Goal: Information Seeking & Learning: Learn about a topic

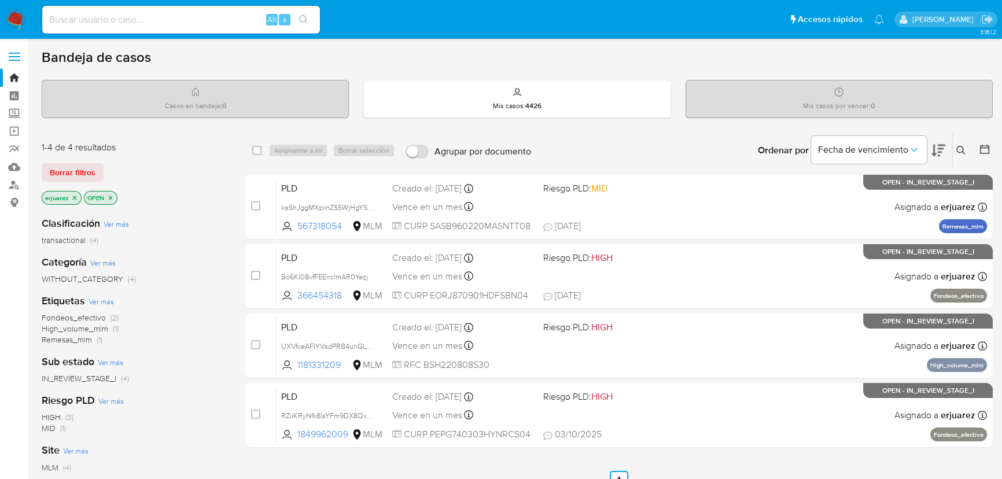
click at [170, 12] on input at bounding box center [181, 19] width 278 height 15
click at [104, 16] on input "aladd" at bounding box center [181, 19] width 278 height 15
drag, startPoint x: 104, startPoint y: 15, endPoint x: -27, endPoint y: -9, distance: 133.5
click at [0, 0] on html "Pausado Ver notificaciones aladd Alt s Accesos rápidos Presiona las siguientes …" at bounding box center [501, 352] width 1002 height 704
paste input "1446455847"
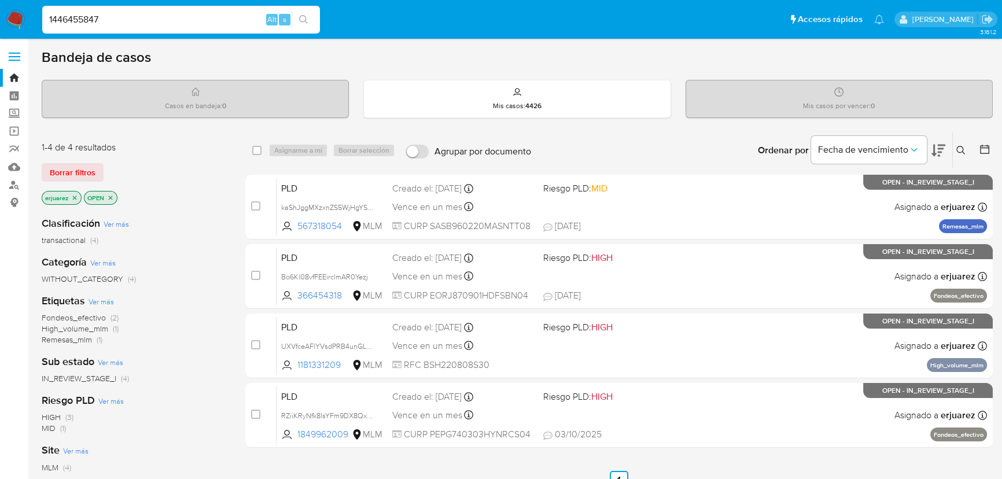
type input "1446455847"
click at [311, 14] on button "search-icon" at bounding box center [303, 20] width 24 height 16
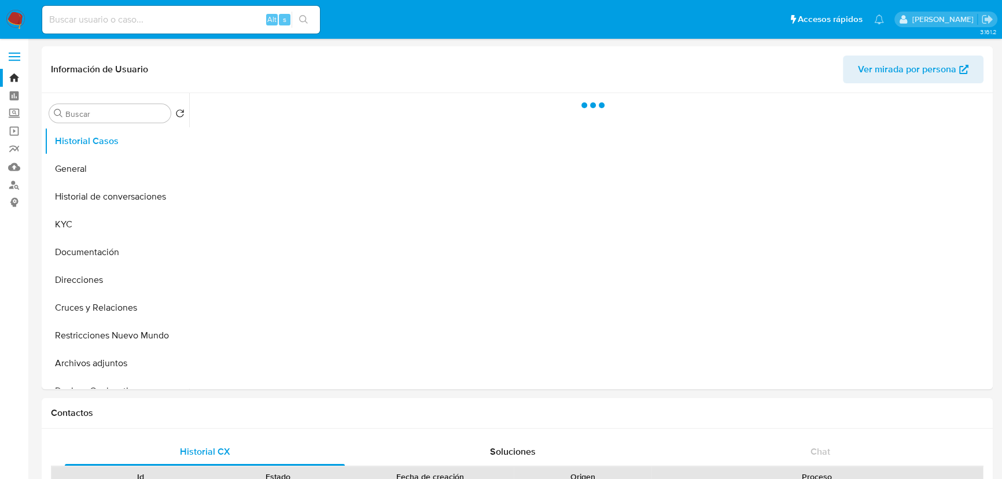
select select "10"
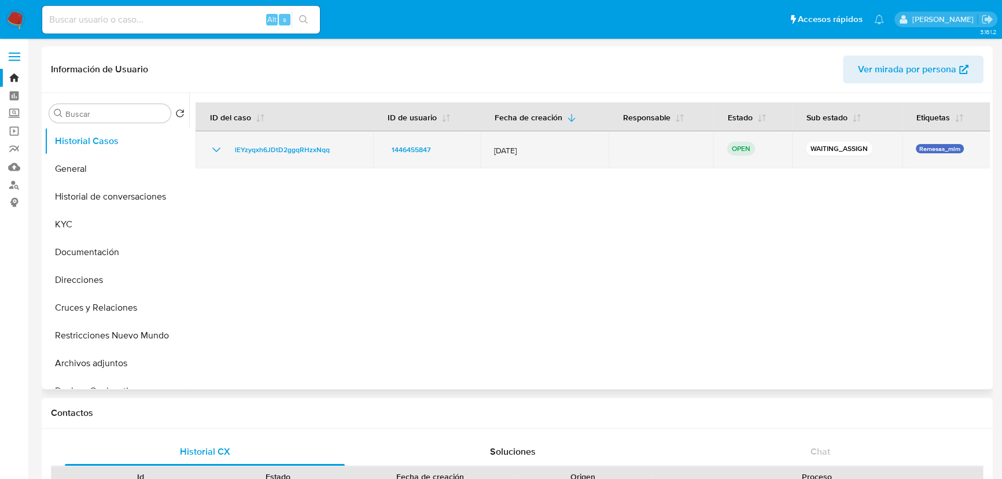
drag, startPoint x: 341, startPoint y: 147, endPoint x: 232, endPoint y: 141, distance: 109.5
click at [235, 139] on td "lEYzyqxh6JDtD2ggqRHzxNqq" at bounding box center [284, 149] width 178 height 37
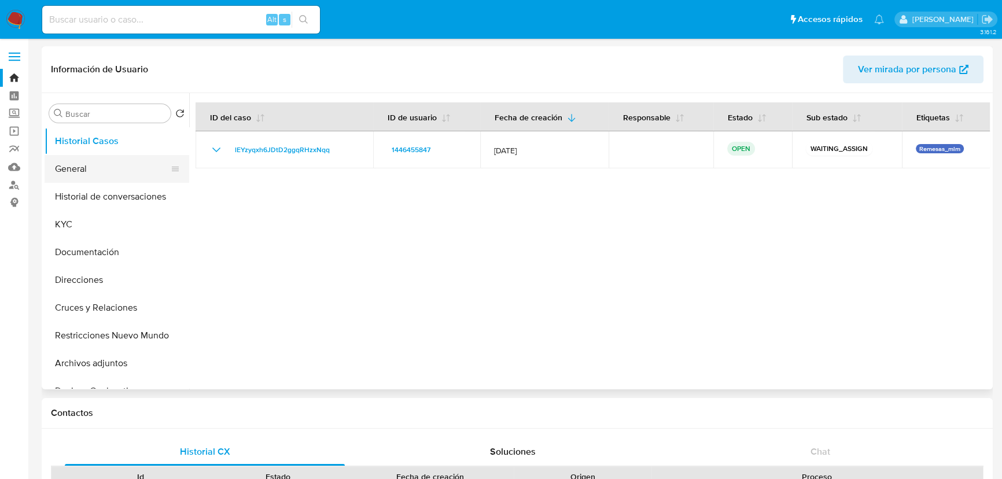
drag, startPoint x: 110, startPoint y: 167, endPoint x: 173, endPoint y: 182, distance: 64.7
click at [109, 168] on button "General" at bounding box center [112, 169] width 135 height 28
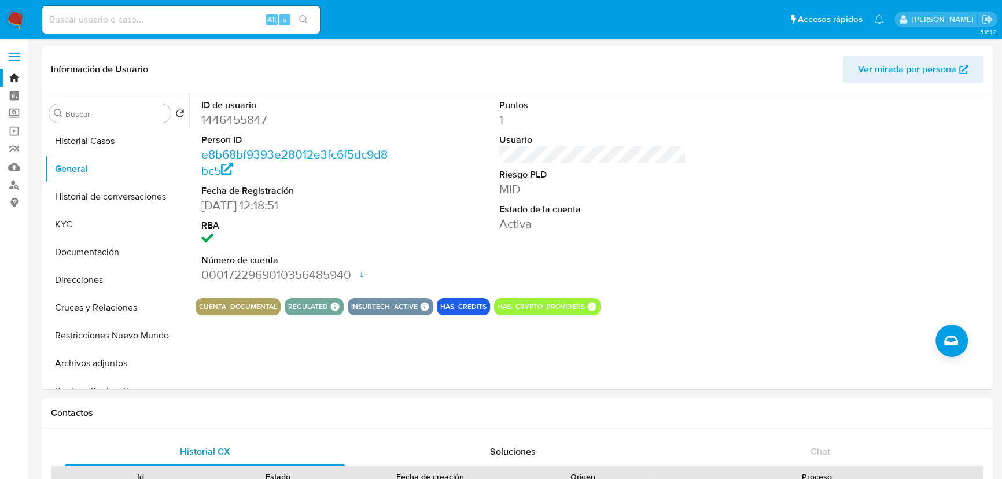
click at [182, 3] on div "Alt s" at bounding box center [181, 19] width 278 height 32
click at [187, 17] on input at bounding box center [181, 19] width 278 height 15
paste input "1684392722"
type input "1684392722"
click at [305, 23] on icon "search-icon" at bounding box center [303, 19] width 9 height 9
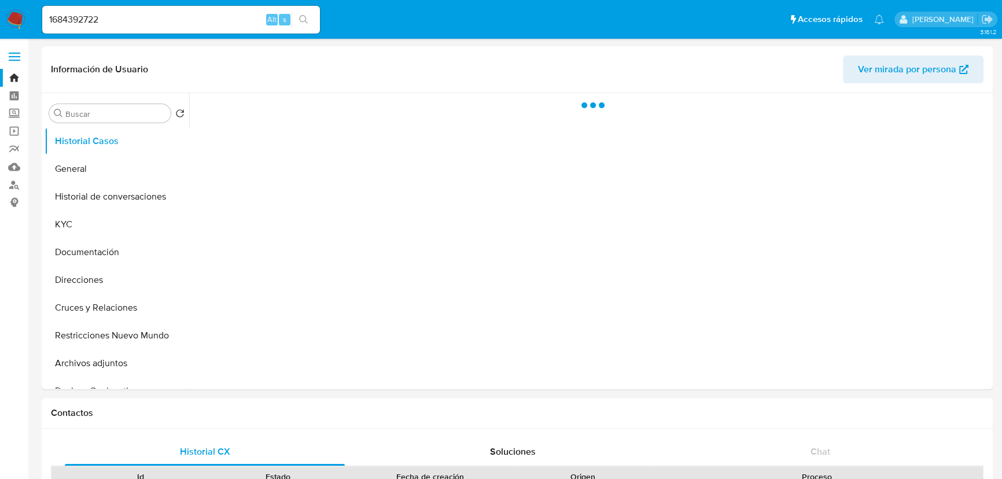
select select "10"
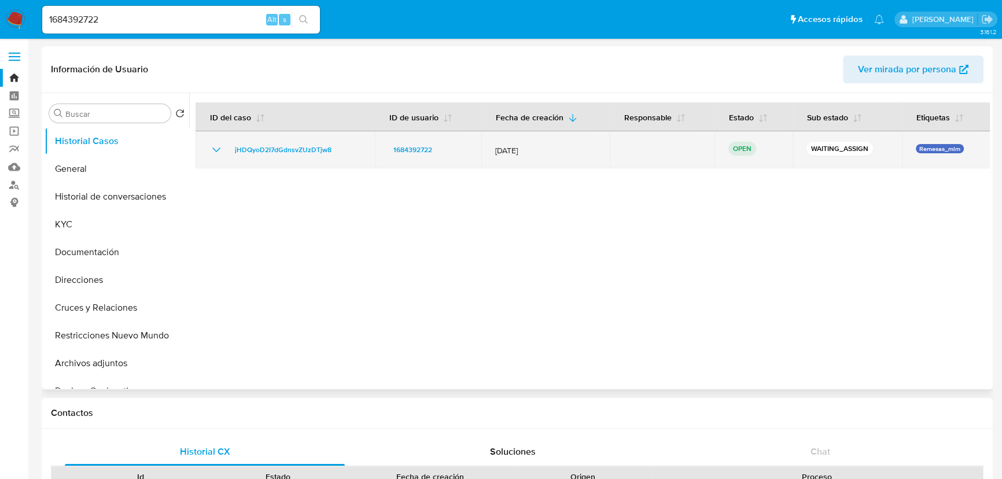
drag, startPoint x: 343, startPoint y: 152, endPoint x: 200, endPoint y: 152, distance: 143.4
click at [222, 152] on div "jHDQyoD2I7dGdnsvZUzDTjw8" at bounding box center [285, 150] width 152 height 14
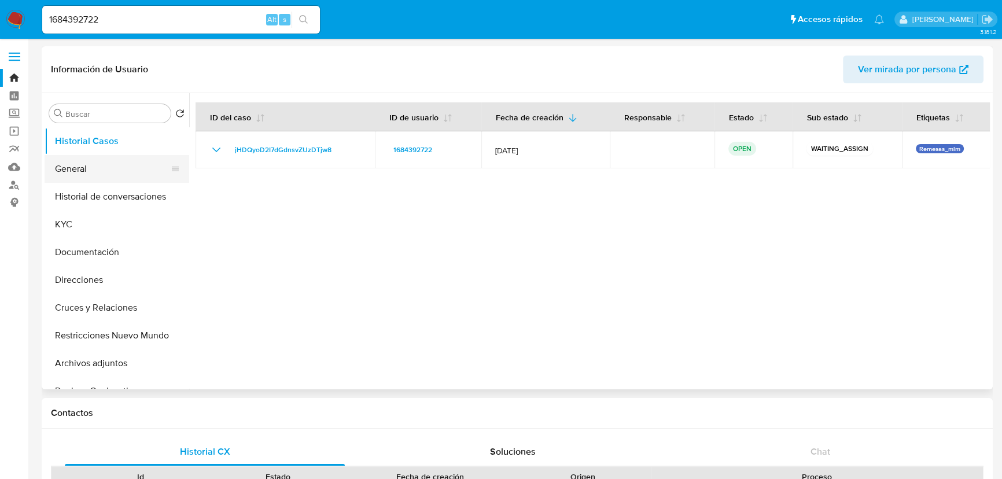
drag, startPoint x: 101, startPoint y: 187, endPoint x: 110, endPoint y: 169, distance: 19.9
click at [110, 169] on ul "Historial Casos General Historial de conversaciones KYC Documentación Direccion…" at bounding box center [117, 257] width 145 height 261
drag, startPoint x: 141, startPoint y: 25, endPoint x: 7, endPoint y: 16, distance: 133.9
paste input "425347278"
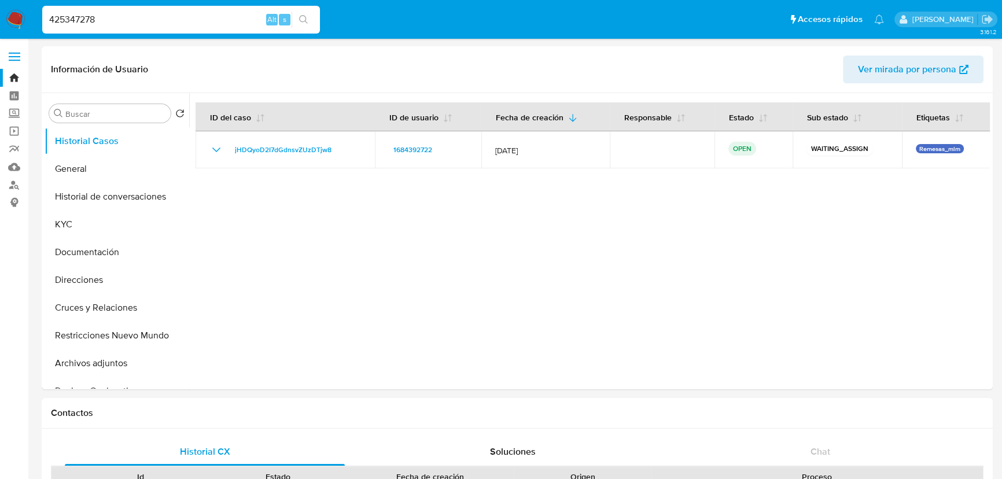
type input "425347278"
click at [308, 19] on button "search-icon" at bounding box center [303, 20] width 24 height 16
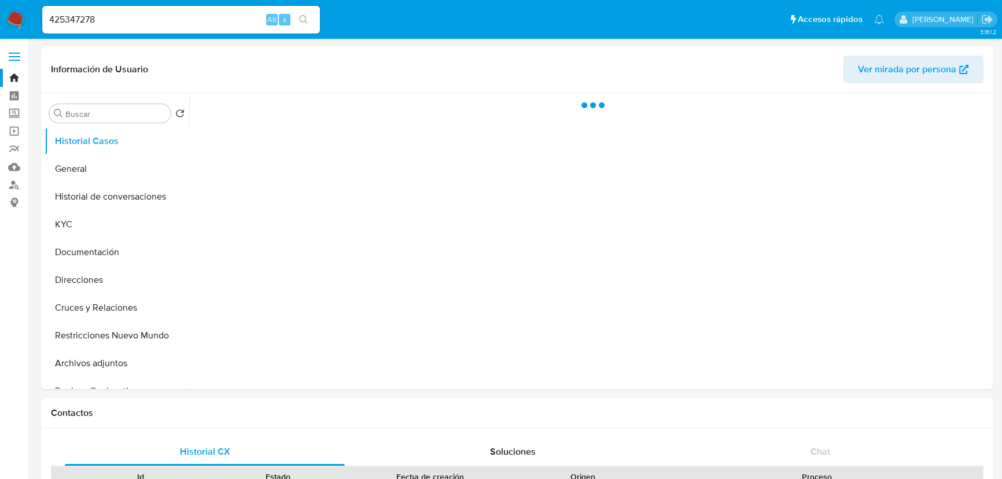
select select "10"
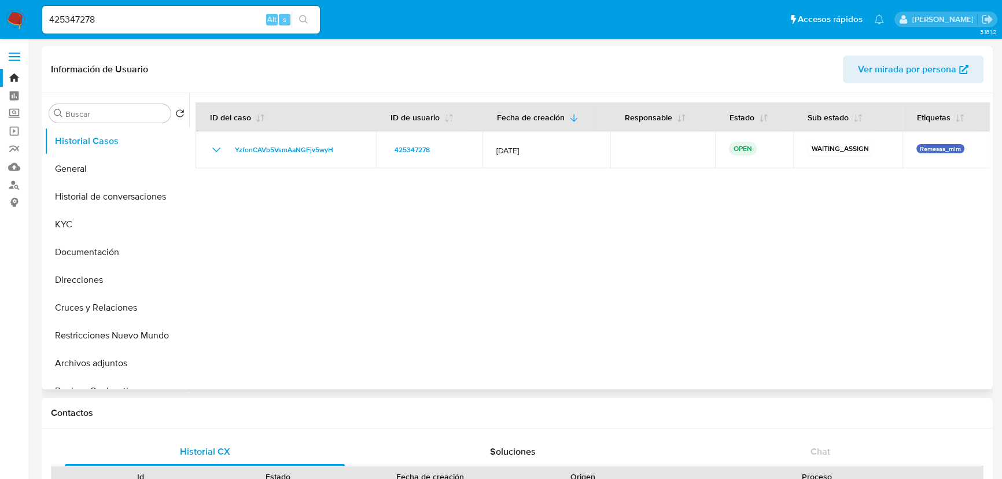
drag, startPoint x: 368, startPoint y: 157, endPoint x: 42, endPoint y: 155, distance: 326.2
click at [228, 153] on td "YzfonCAVb5VsmAaNGFjv5wyH" at bounding box center [285, 149] width 180 height 37
click at [77, 231] on button "KYC" at bounding box center [112, 225] width 135 height 28
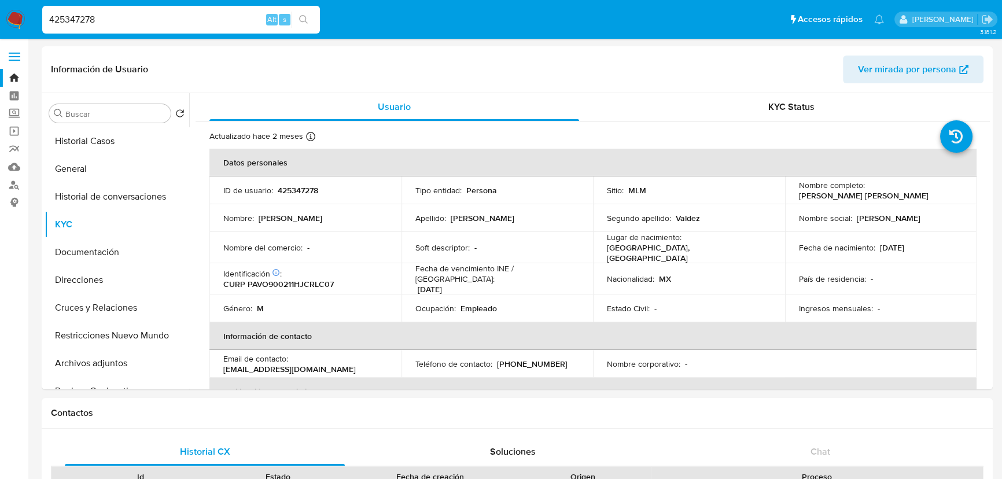
drag, startPoint x: 151, startPoint y: 17, endPoint x: -43, endPoint y: -10, distance: 195.6
paste input "2271591726"
type input "2271591726"
click at [299, 21] on icon "search-icon" at bounding box center [303, 19] width 9 height 9
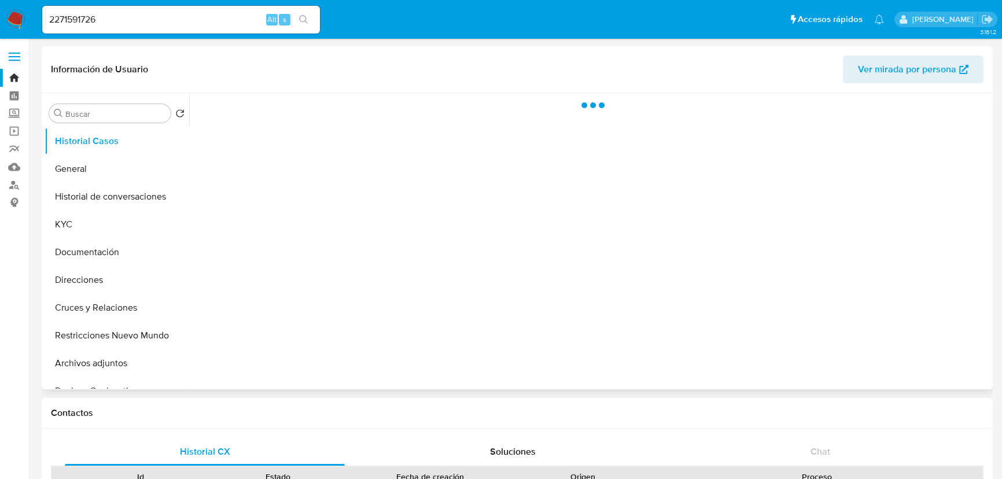
select select "10"
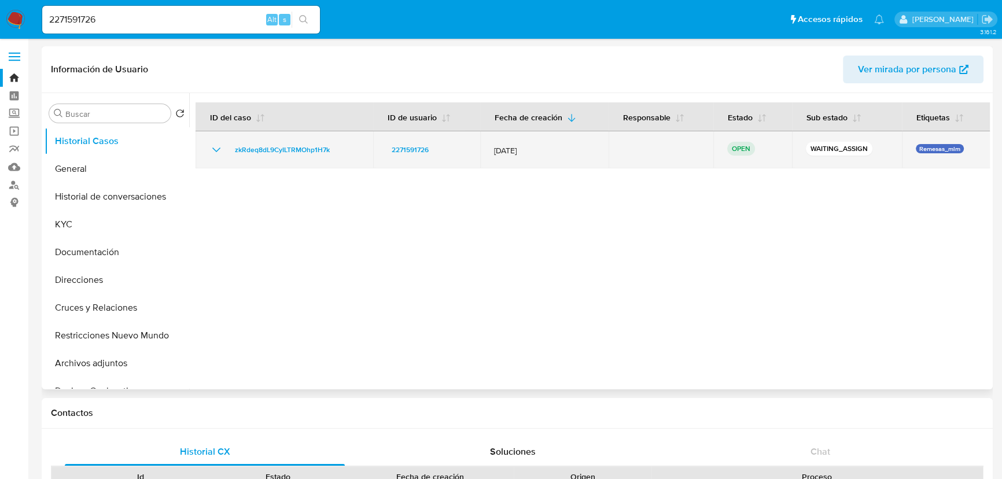
drag, startPoint x: 343, startPoint y: 144, endPoint x: 215, endPoint y: 144, distance: 127.8
click at [215, 144] on div "zkRdeq8dL9CyILTRMOhp1H7k" at bounding box center [284, 150] width 150 height 14
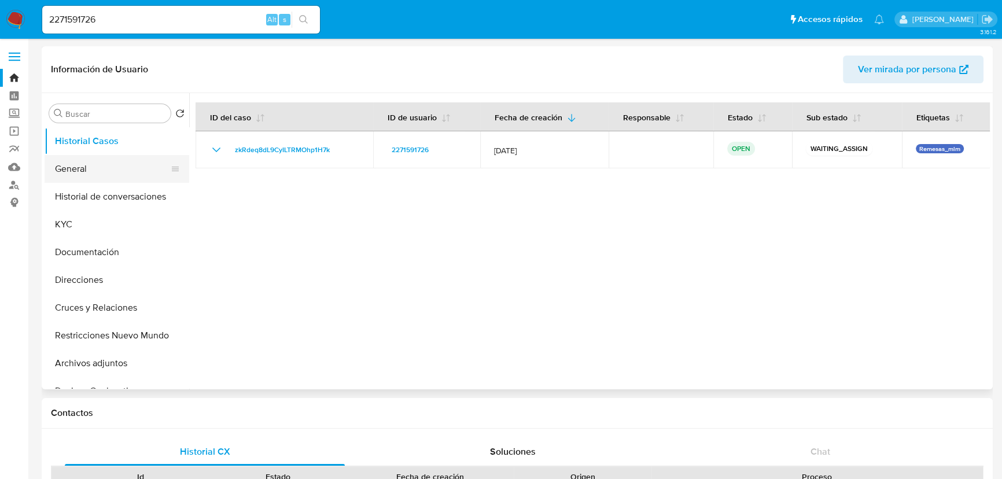
drag, startPoint x: 101, startPoint y: 154, endPoint x: 98, endPoint y: 164, distance: 10.1
click at [100, 158] on button "General" at bounding box center [112, 169] width 135 height 28
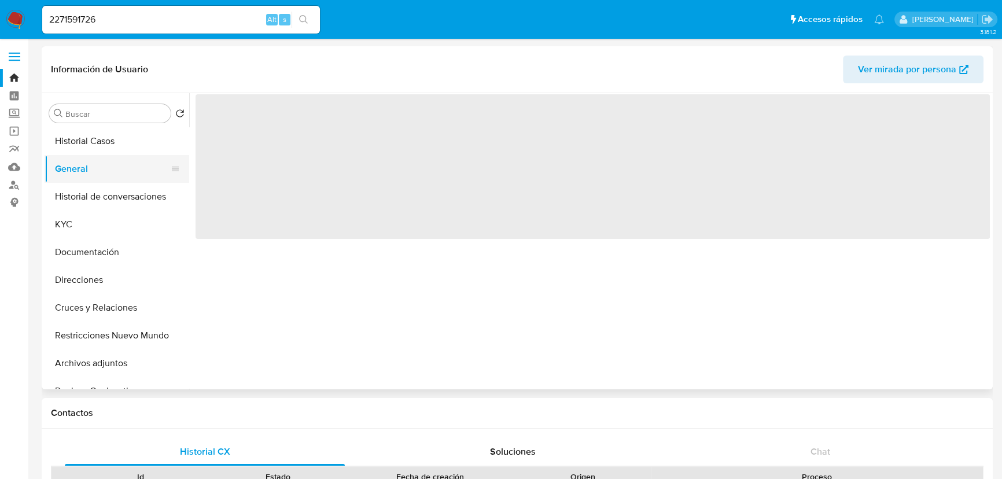
click at [98, 164] on button "General" at bounding box center [112, 169] width 135 height 28
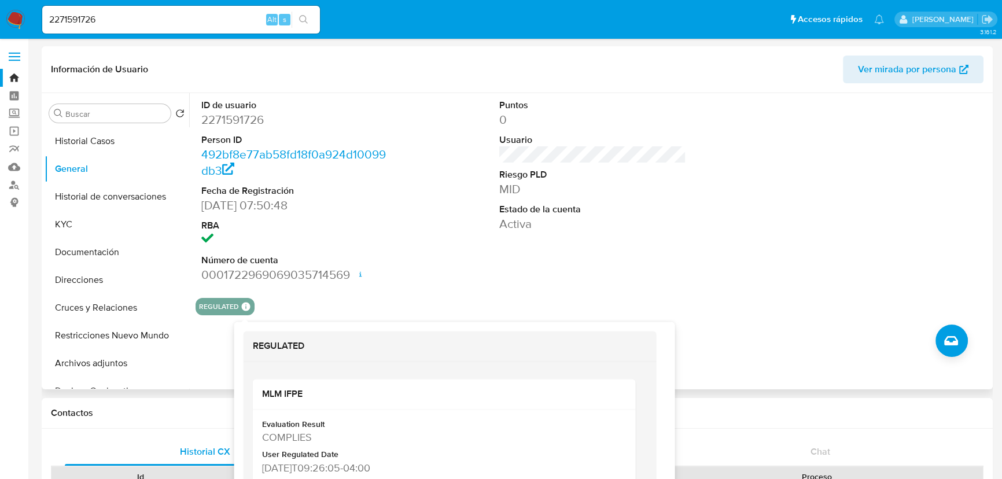
scroll to position [52, 0]
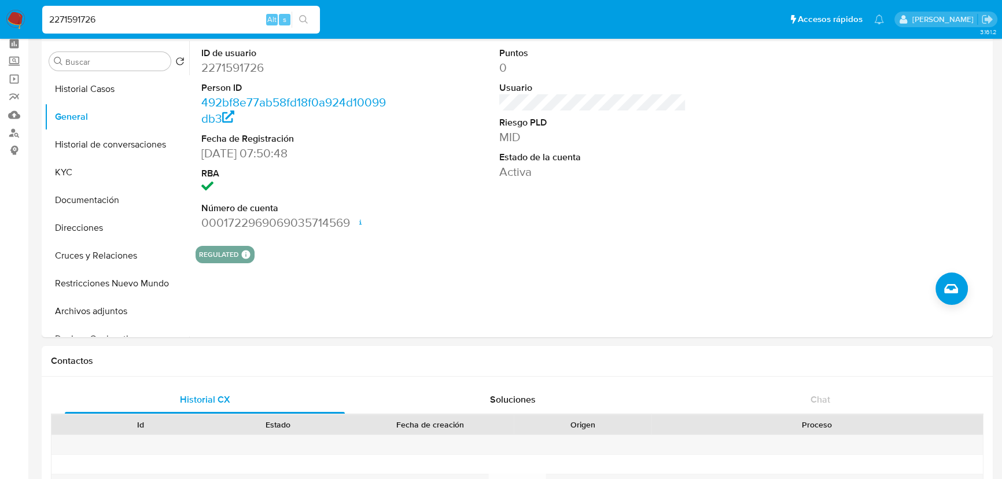
drag, startPoint x: 135, startPoint y: 21, endPoint x: 64, endPoint y: 24, distance: 70.6
paste input "83973615"
type input "283973615"
click at [302, 23] on icon "search-icon" at bounding box center [303, 19] width 9 height 9
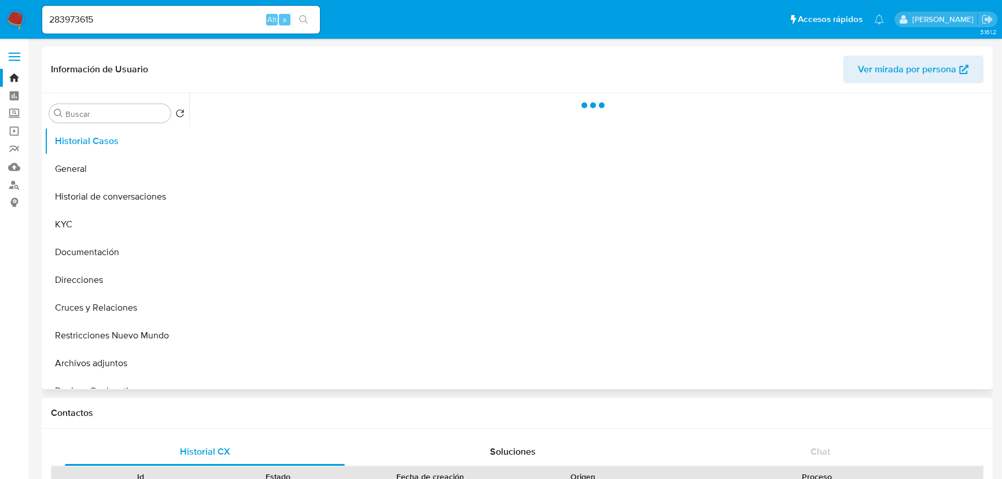
select select "10"
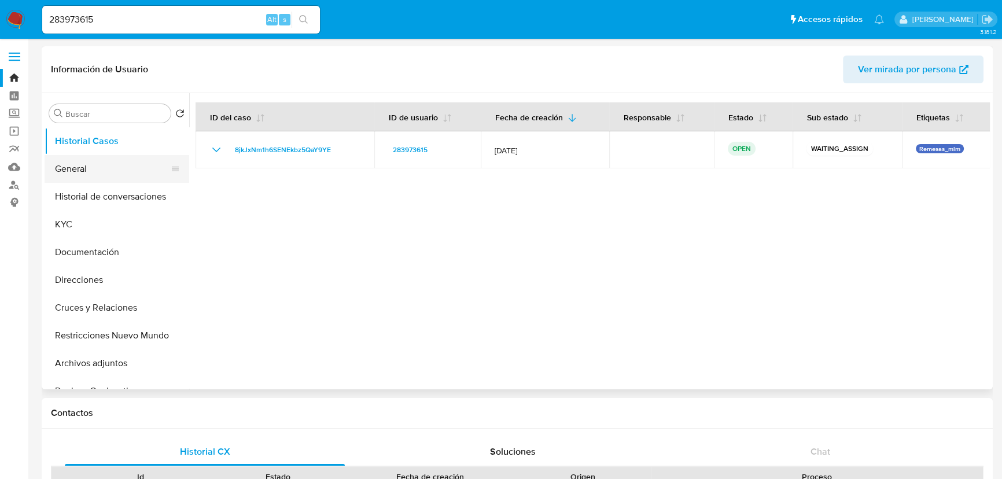
click at [93, 178] on button "General" at bounding box center [112, 169] width 135 height 28
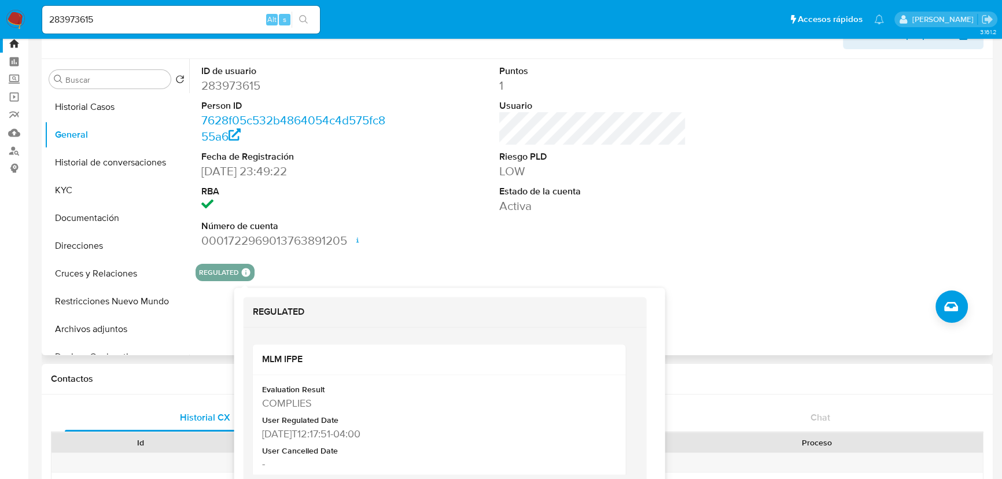
scroll to position [52, 0]
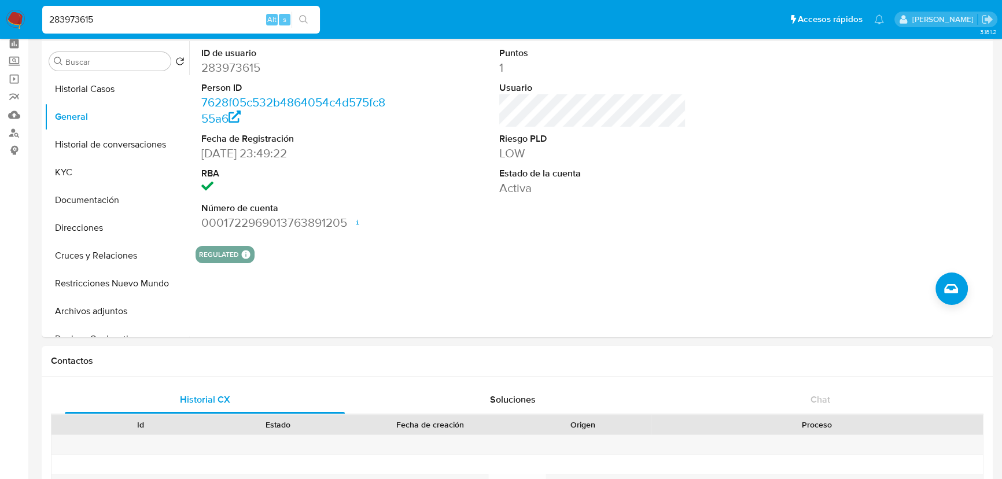
drag, startPoint x: 147, startPoint y: 20, endPoint x: -113, endPoint y: -8, distance: 262.3
paste input "154209346"
type input "2154209346"
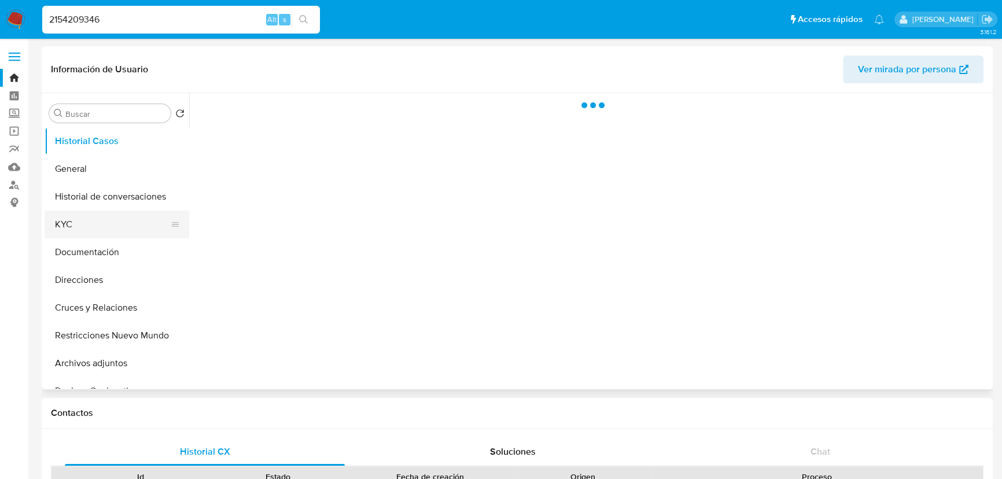
click at [81, 219] on button "KYC" at bounding box center [112, 225] width 135 height 28
select select "10"
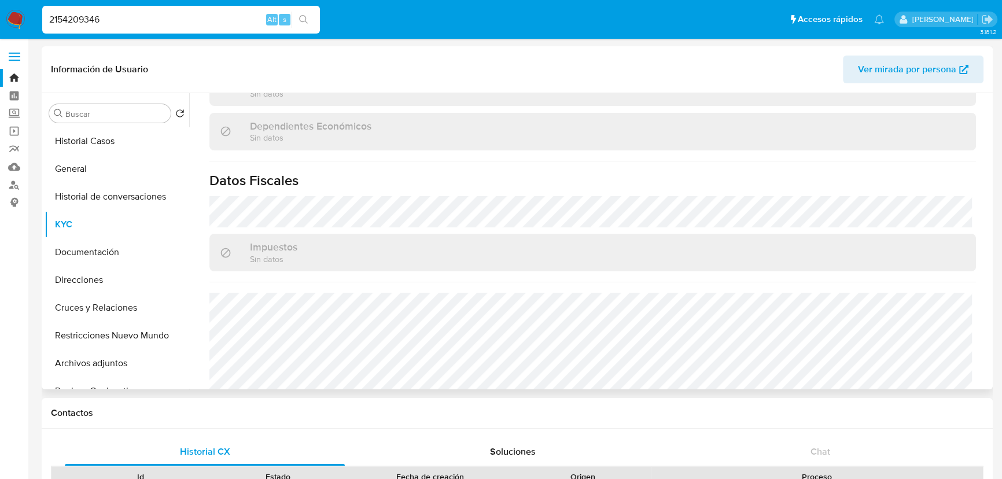
scroll to position [683, 0]
click at [101, 168] on button "General" at bounding box center [112, 169] width 135 height 28
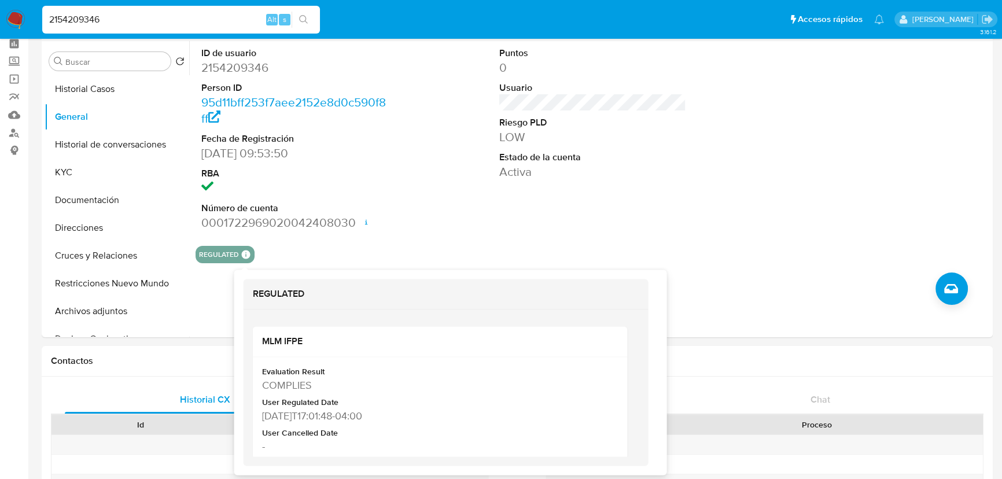
scroll to position [105, 0]
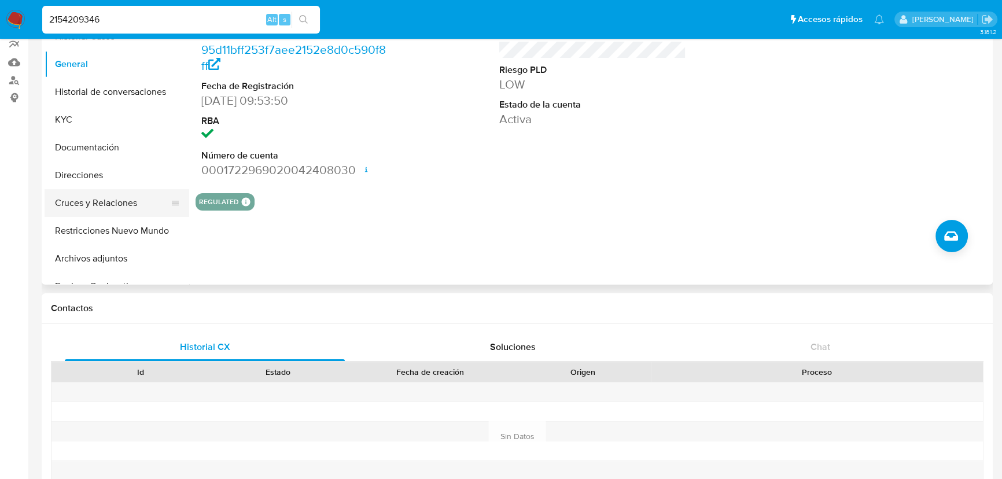
drag, startPoint x: 101, startPoint y: 206, endPoint x: 3, endPoint y: 194, distance: 98.4
click at [98, 206] on button "Cruces y Relaciones" at bounding box center [117, 203] width 145 height 28
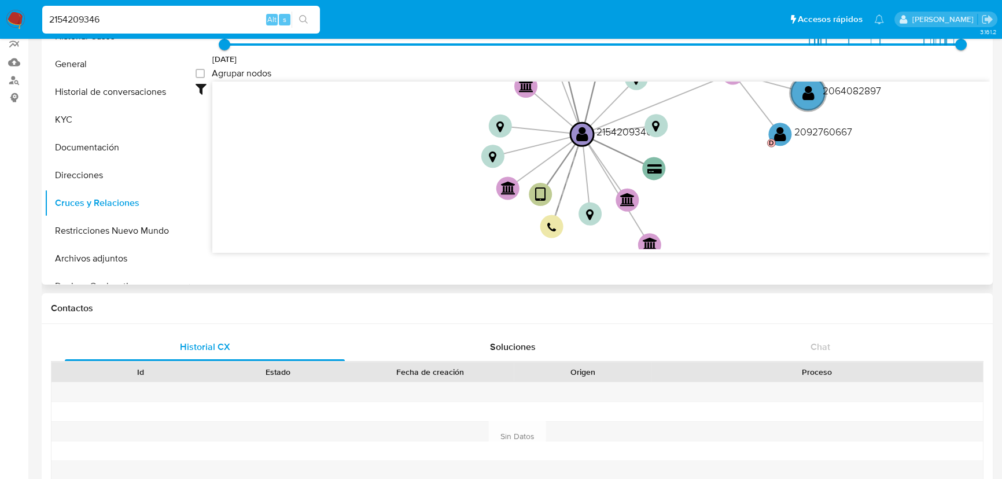
scroll to position [42, 0]
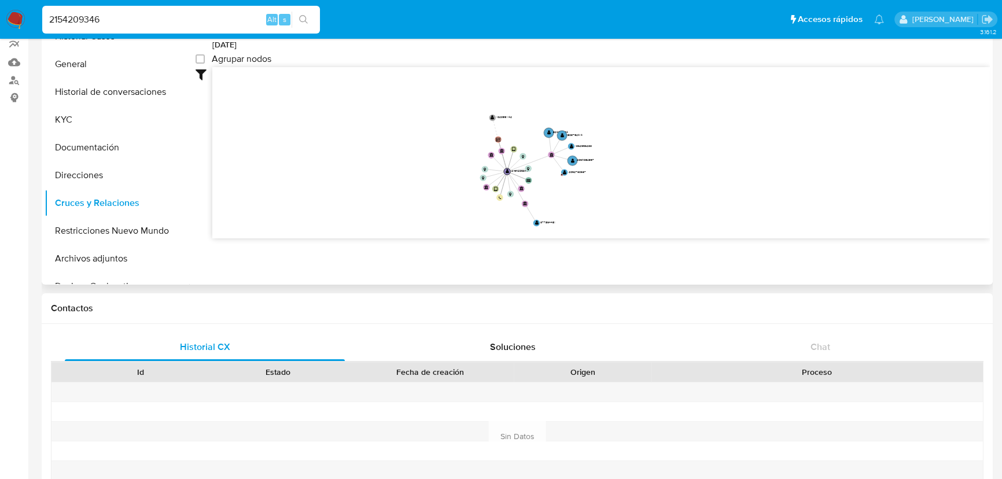
drag, startPoint x: 420, startPoint y: 82, endPoint x: 403, endPoint y: 139, distance: 59.4
click at [400, 150] on icon "user-2154209346  2154209346 device-675aeaef2abbb2245e426497  device-673fe9711…" at bounding box center [600, 151] width 777 height 168
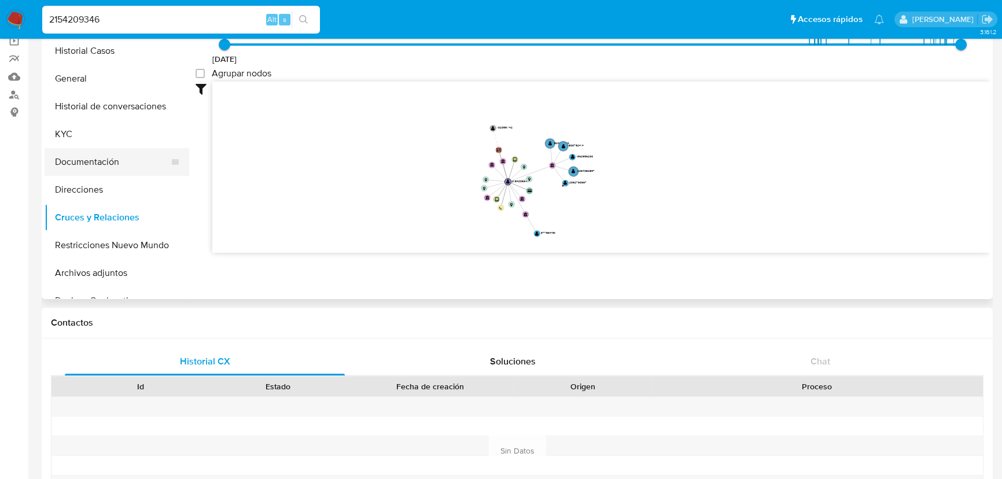
scroll to position [0, 0]
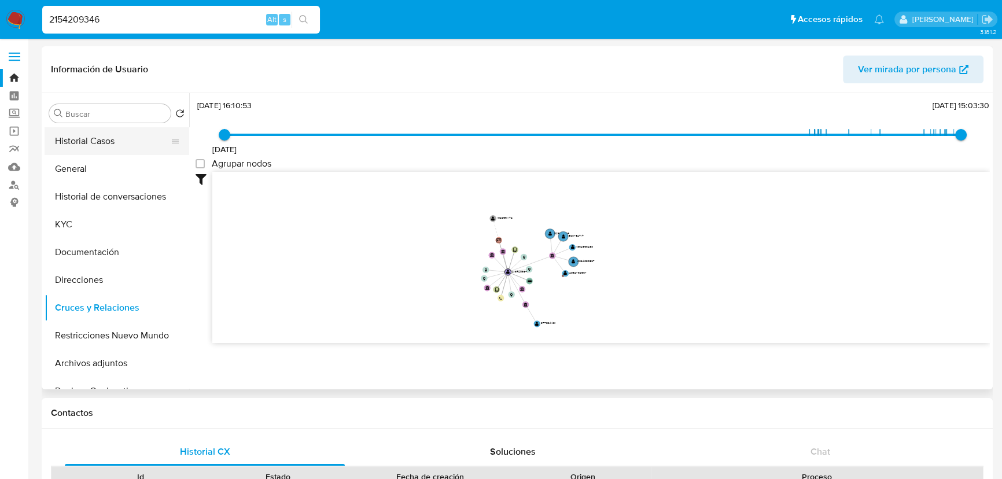
click at [91, 140] on button "Historial Casos" at bounding box center [112, 141] width 135 height 28
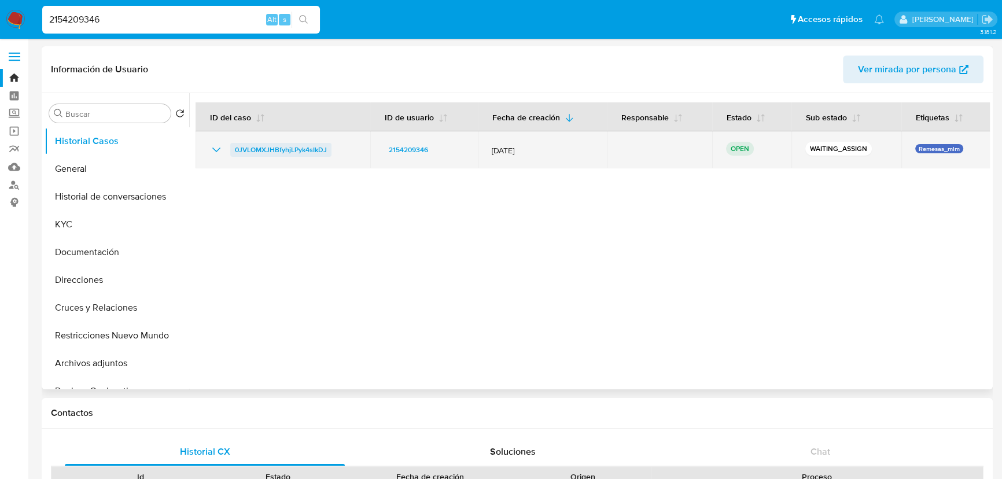
drag, startPoint x: 350, startPoint y: 144, endPoint x: 232, endPoint y: 147, distance: 118.6
click at [232, 147] on div "0JVLOMXJHBfyhjLPyk4sIkDJ" at bounding box center [282, 150] width 147 height 14
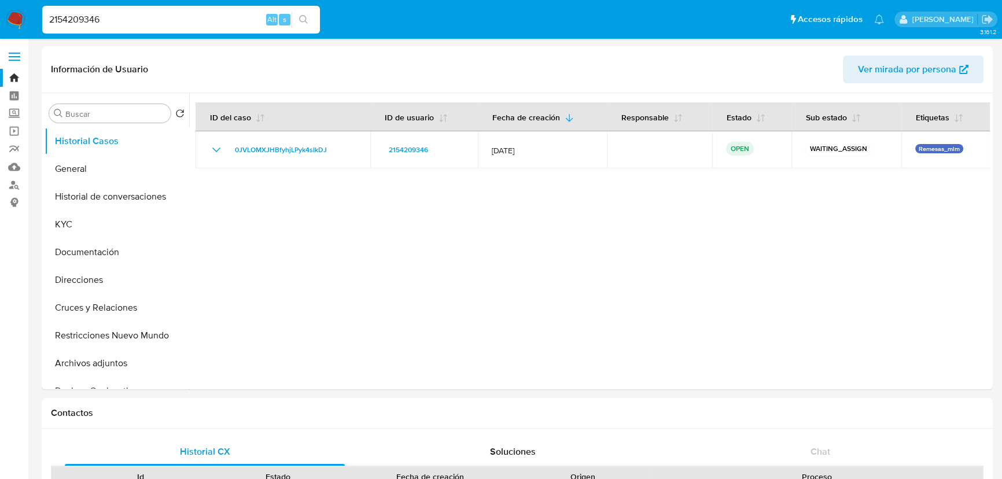
drag, startPoint x: -23, startPoint y: 16, endPoint x: 138, endPoint y: 18, distance: 161.4
paste input "83973615"
type input "283973615"
click at [304, 17] on icon "search-icon" at bounding box center [303, 19] width 9 height 9
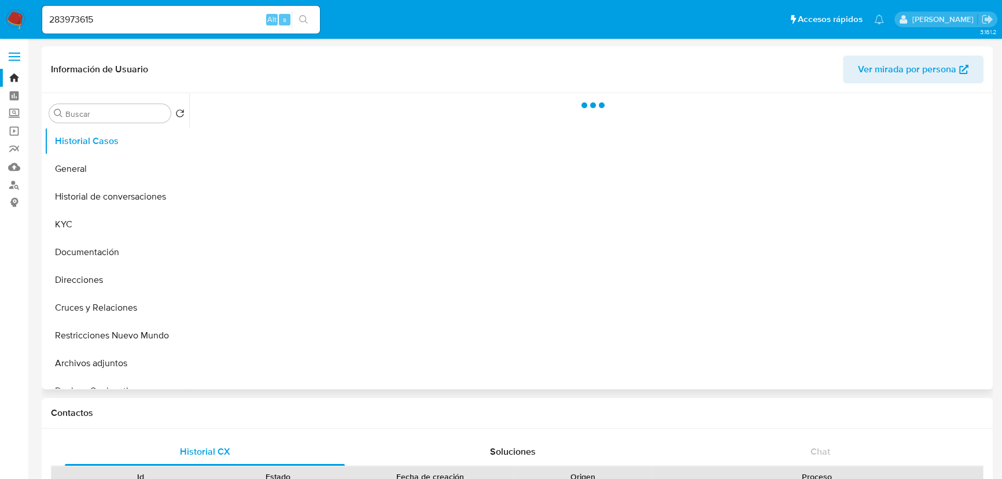
select select "10"
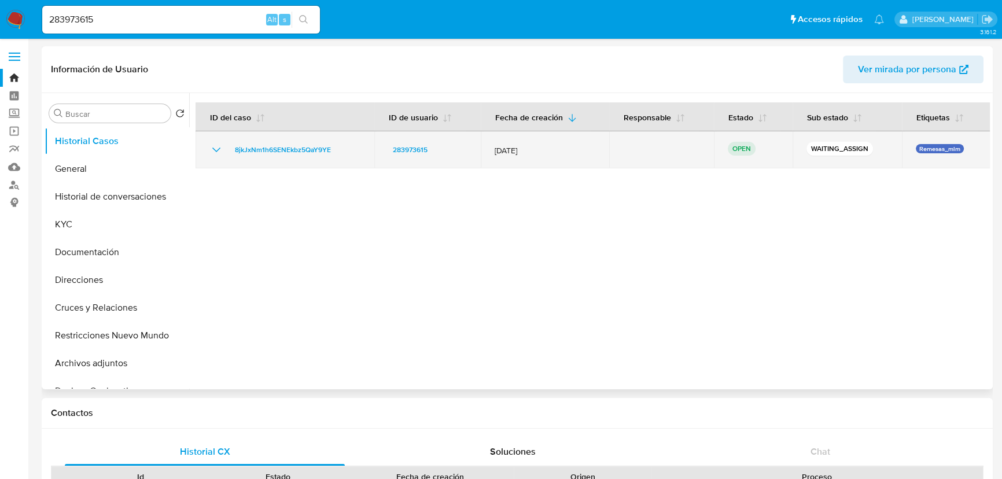
drag, startPoint x: 360, startPoint y: 152, endPoint x: 195, endPoint y: 148, distance: 164.9
click at [195, 148] on td "8jkJxNm1h6SENEkbz5QaY9YE" at bounding box center [284, 149] width 179 height 37
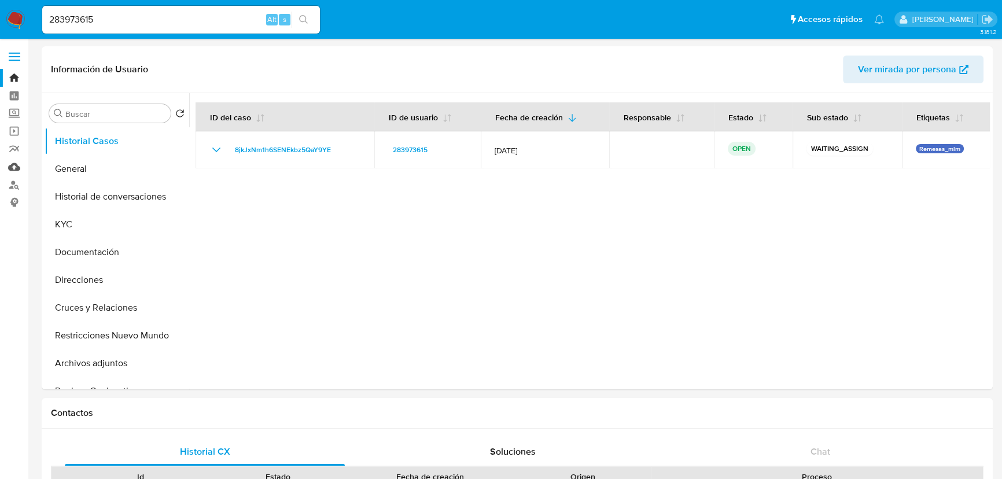
click at [17, 163] on link "Mulan" at bounding box center [69, 167] width 138 height 18
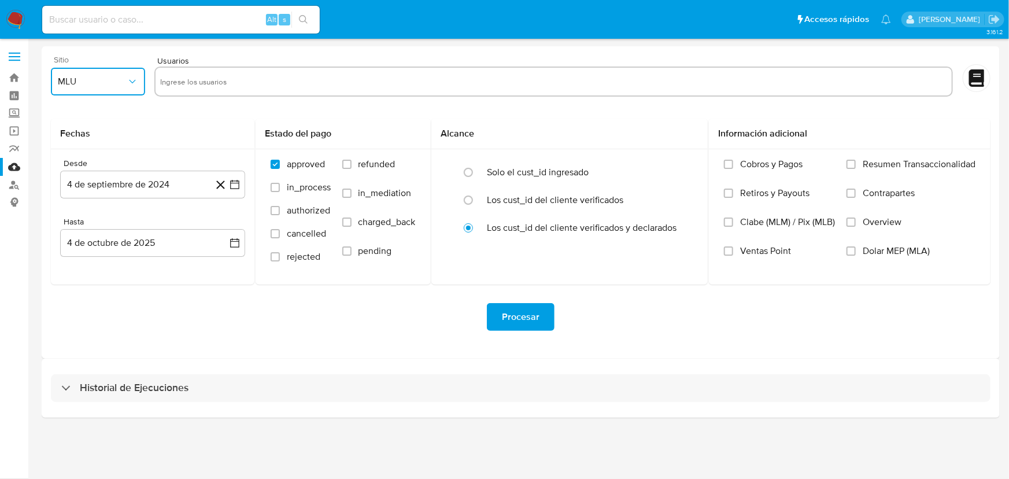
click at [94, 69] on button "MLU" at bounding box center [98, 82] width 94 height 28
click at [73, 246] on span "MLM" at bounding box center [67, 252] width 20 height 12
click at [205, 82] on input "text" at bounding box center [553, 81] width 787 height 19
type input "1446455847"
click at [274, 81] on input "text" at bounding box center [591, 81] width 712 height 19
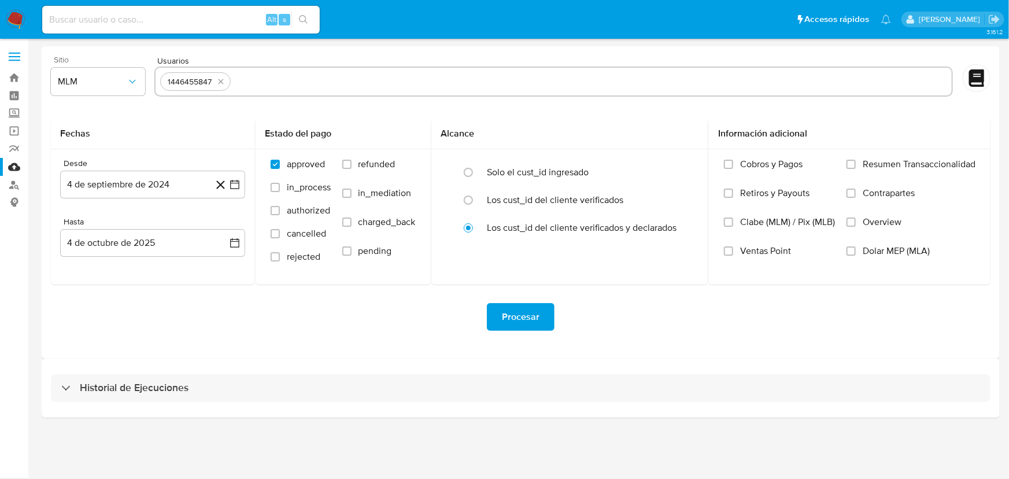
paste input "1684392722"
type input "1684392722"
click at [368, 82] on input "text" at bounding box center [629, 81] width 637 height 19
paste input "425347278"
type input "425347278"
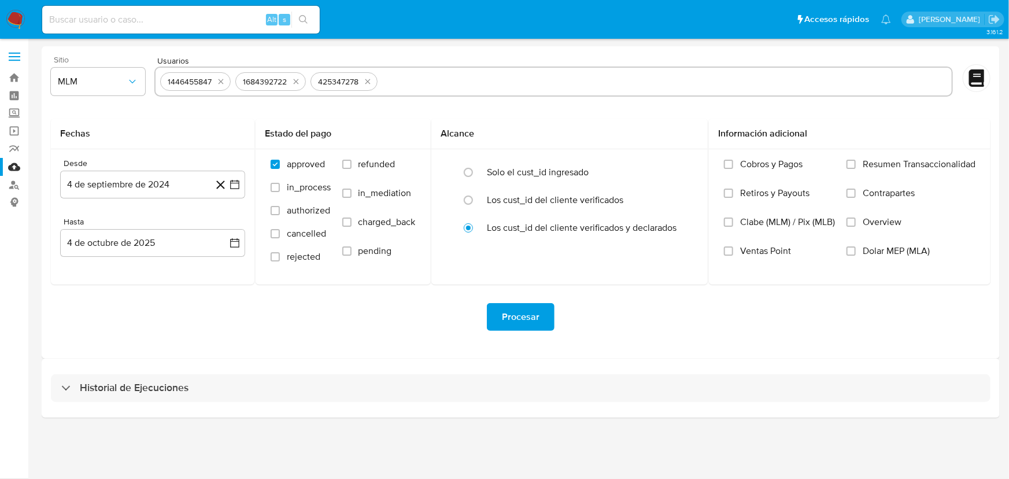
click at [412, 86] on input "text" at bounding box center [664, 81] width 565 height 19
paste input "2271591726"
type input "2271591726"
click at [441, 83] on icon "quitar 2271591726" at bounding box center [440, 81] width 5 height 5
click at [415, 77] on input "text" at bounding box center [664, 81] width 565 height 19
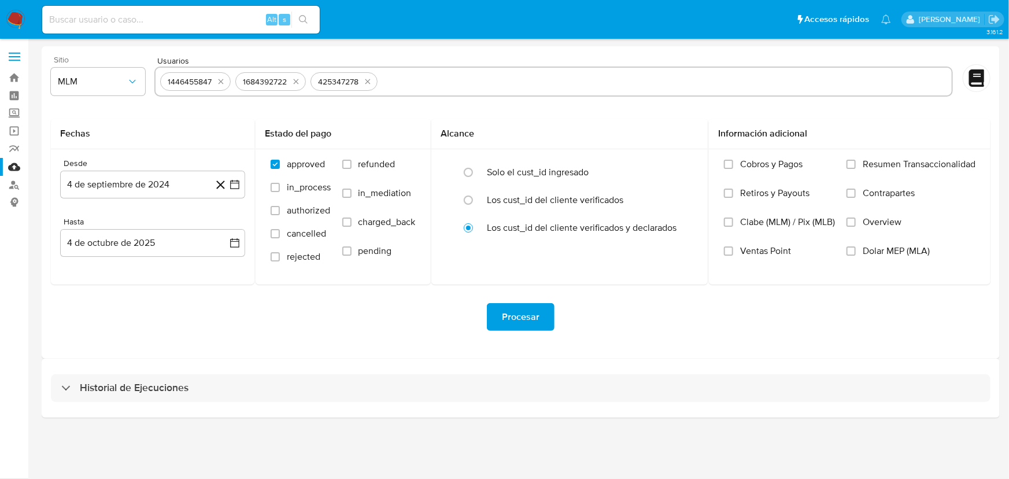
paste input "2154209346"
type input "2154209346"
click at [240, 186] on icon "button" at bounding box center [235, 185] width 12 height 12
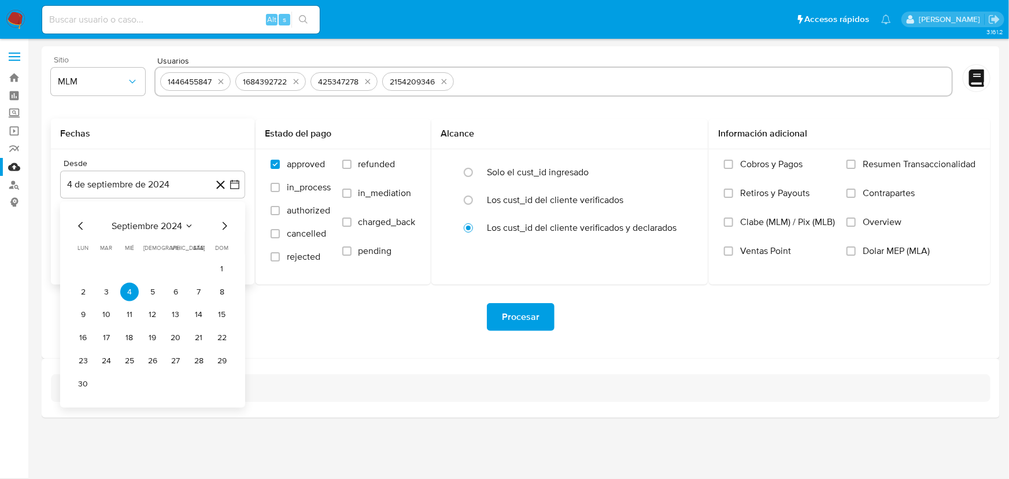
click at [226, 224] on icon "Mes siguiente" at bounding box center [224, 226] width 14 height 14
click at [226, 225] on icon "Mes siguiente" at bounding box center [224, 226] width 14 height 14
click at [226, 225] on icon "Mes siguiente" at bounding box center [225, 226] width 5 height 8
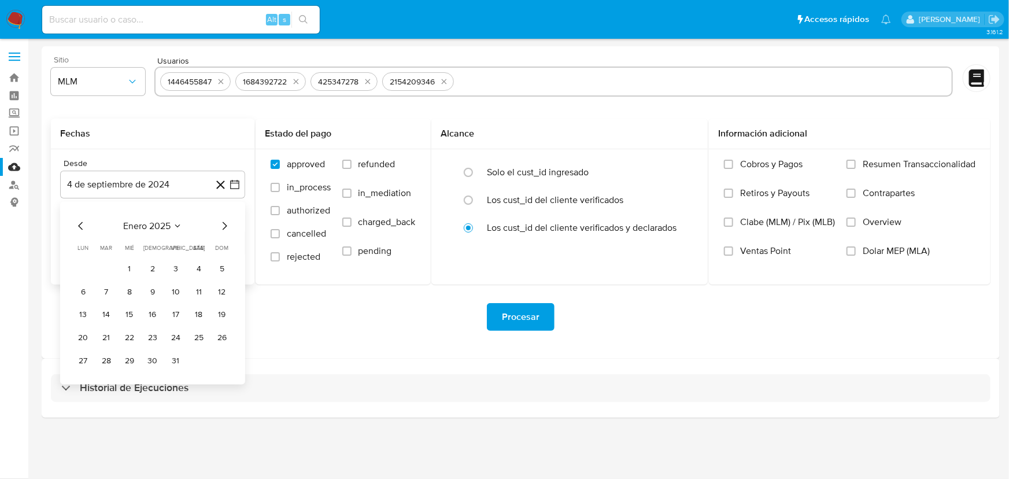
click at [226, 225] on icon "Mes siguiente" at bounding box center [225, 226] width 5 height 8
click at [150, 268] on button "1" at bounding box center [152, 269] width 19 height 19
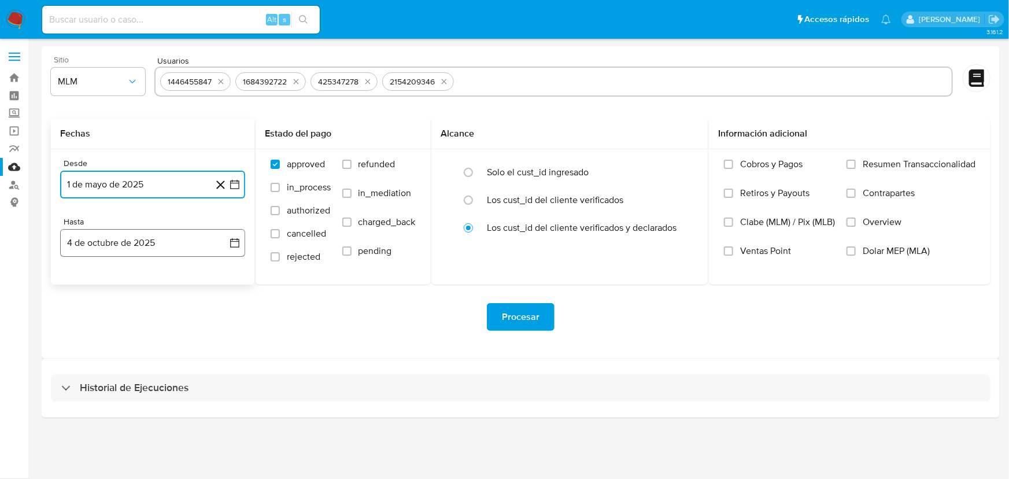
click at [231, 245] on icon "button" at bounding box center [234, 242] width 9 height 9
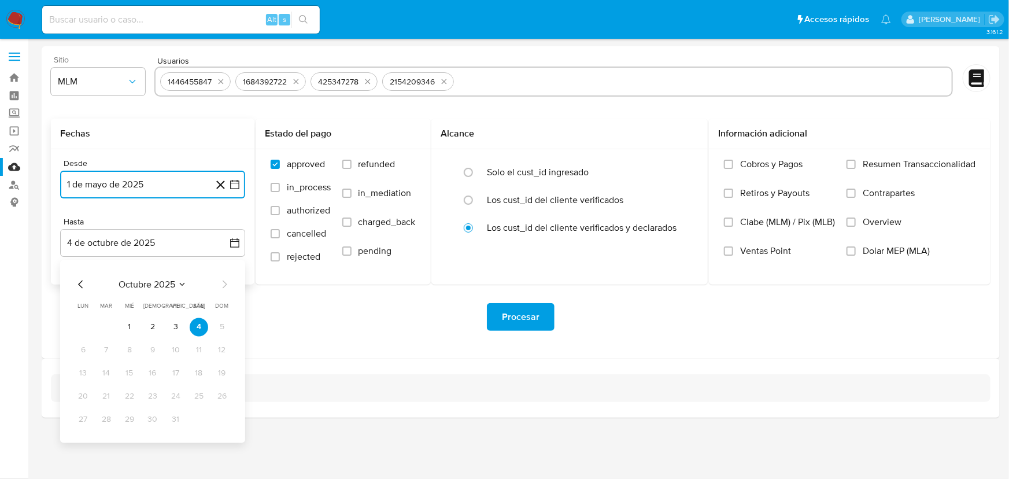
click at [81, 283] on icon "Mes anterior" at bounding box center [81, 285] width 14 height 14
click at [81, 284] on icon "Mes anterior" at bounding box center [81, 285] width 14 height 14
click at [217, 420] on button "31" at bounding box center [222, 420] width 19 height 19
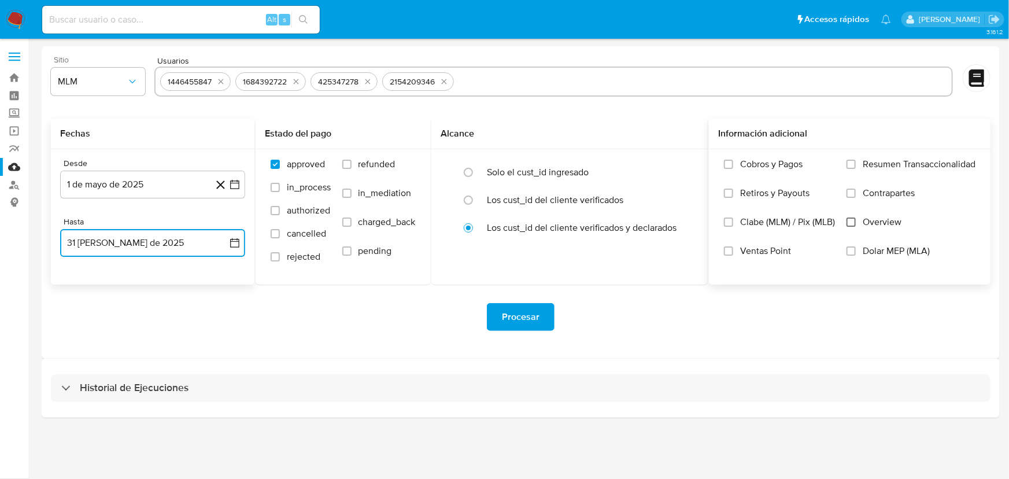
click at [854, 223] on input "Overview" at bounding box center [851, 221] width 9 height 9
click at [549, 317] on button "Procesar" at bounding box center [521, 317] width 68 height 28
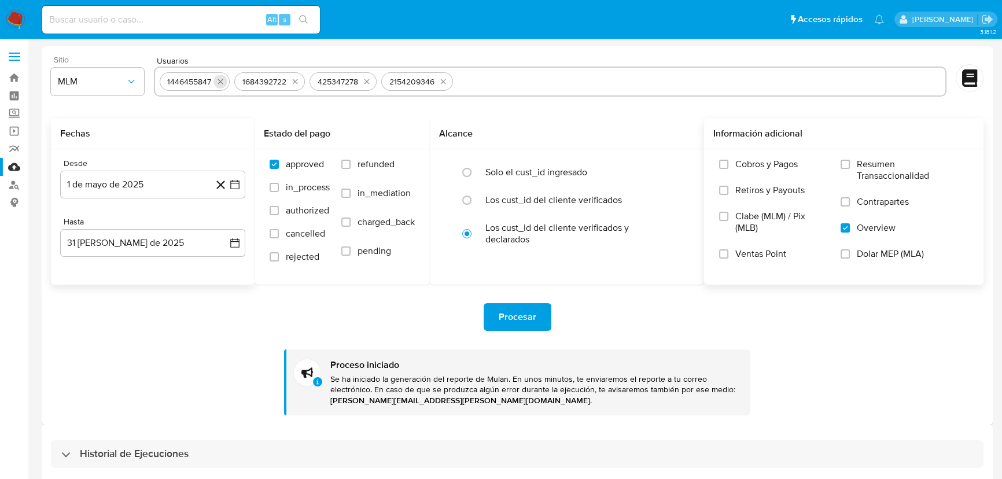
click at [222, 86] on icon "quitar 1446455847" at bounding box center [220, 81] width 9 height 9
click at [222, 86] on icon "quitar 1684392722" at bounding box center [220, 81] width 9 height 9
click at [222, 86] on button "quitar 425347278" at bounding box center [217, 82] width 14 height 14
click at [222, 86] on icon "quitar 2154209346" at bounding box center [221, 81] width 9 height 9
click at [222, 86] on input "text" at bounding box center [550, 81] width 781 height 19
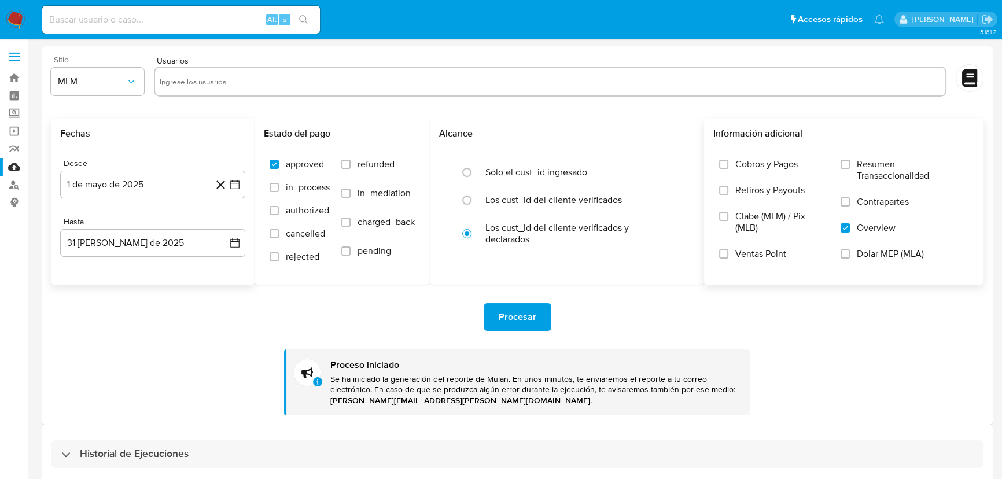
paste input "2271591726"
type input "2271591726"
click at [227, 184] on icon at bounding box center [220, 185] width 14 height 14
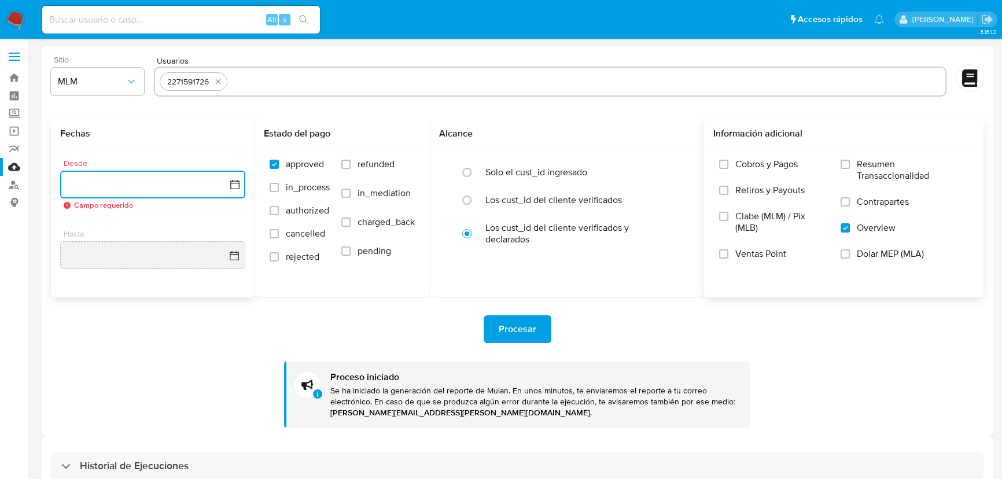
click at [237, 183] on icon "button" at bounding box center [234, 184] width 9 height 9
click at [222, 227] on icon "Mes siguiente" at bounding box center [224, 226] width 14 height 14
click at [222, 226] on icon "Mes siguiente" at bounding box center [224, 226] width 14 height 14
click at [223, 227] on icon "Mes siguiente" at bounding box center [224, 226] width 14 height 14
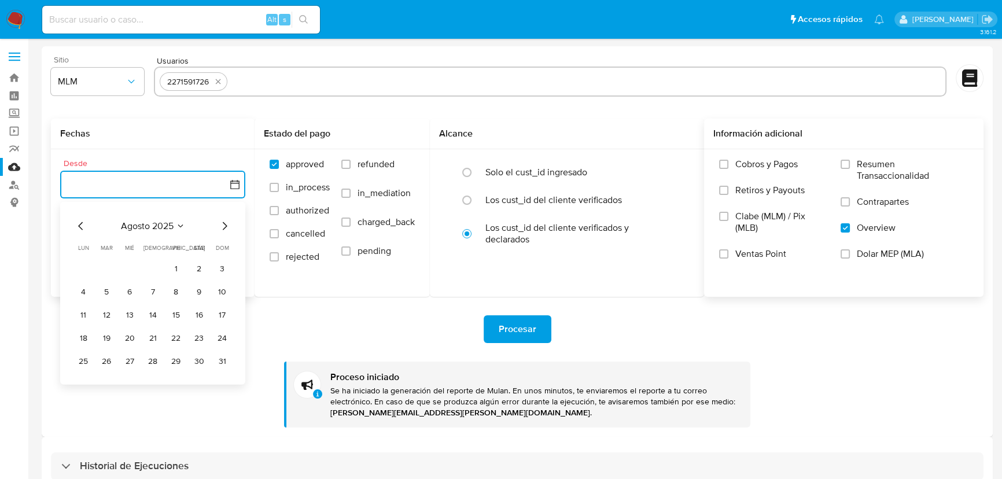
drag, startPoint x: 130, startPoint y: 294, endPoint x: 158, endPoint y: 271, distance: 35.8
click at [131, 293] on button "6" at bounding box center [129, 292] width 19 height 19
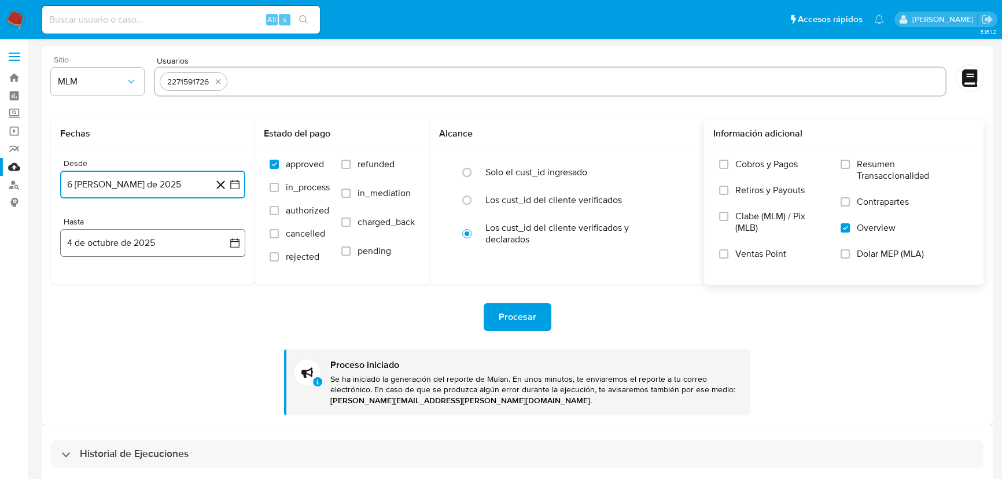
drag, startPoint x: 237, startPoint y: 243, endPoint x: 197, endPoint y: 243, distance: 39.9
click at [237, 243] on icon "button" at bounding box center [235, 243] width 12 height 12
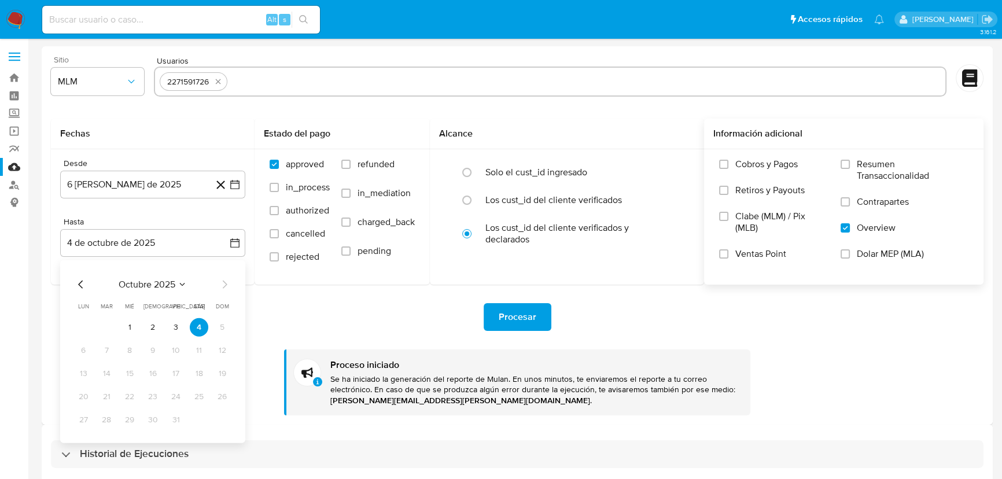
click at [72, 283] on div "octubre 2025 octubre 2025 lun lunes mar martes mié miércoles jue jueves vie vie…" at bounding box center [152, 351] width 185 height 183
click at [82, 284] on icon "Mes anterior" at bounding box center [81, 285] width 14 height 14
click at [223, 423] on button "31" at bounding box center [222, 420] width 19 height 19
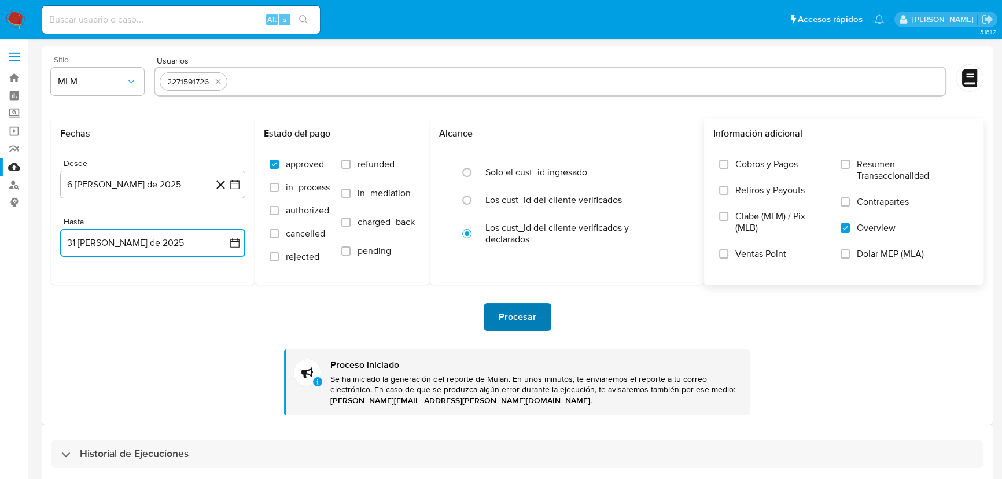
click at [520, 313] on span "Procesar" at bounding box center [518, 316] width 38 height 25
click at [216, 82] on icon "quitar 2271591726" at bounding box center [217, 81] width 9 height 9
click at [224, 82] on input "text" at bounding box center [550, 81] width 781 height 19
paste input "283973615"
type input "283973615"
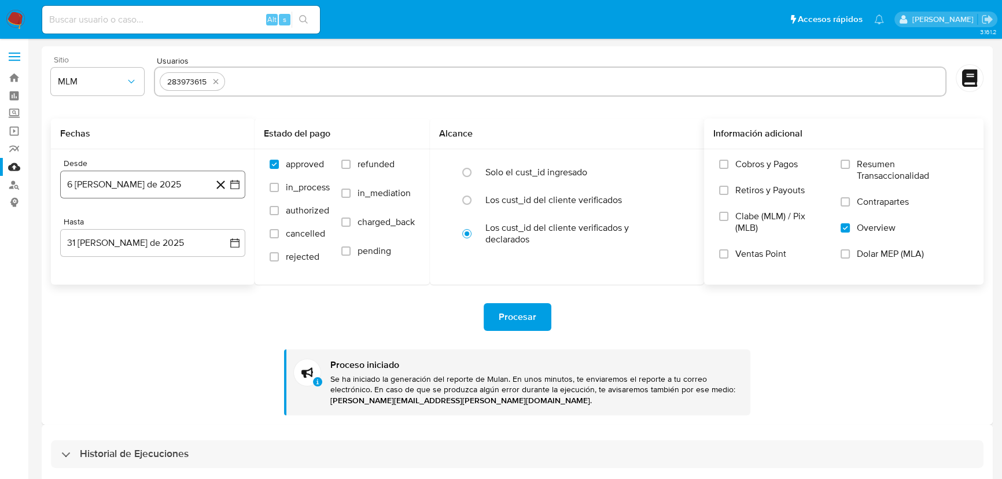
click at [236, 187] on icon "button" at bounding box center [235, 185] width 12 height 12
click at [125, 336] on button "20" at bounding box center [129, 338] width 19 height 19
click at [222, 239] on button "4 de octubre de 2025" at bounding box center [152, 243] width 185 height 28
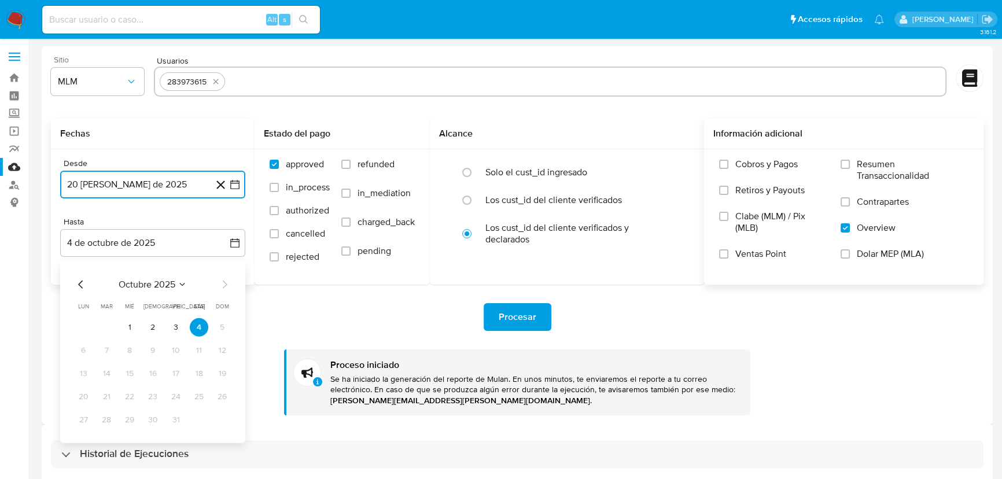
click at [79, 283] on icon "Mes anterior" at bounding box center [80, 284] width 5 height 8
click at [80, 287] on icon "Mes anterior" at bounding box center [81, 285] width 14 height 14
click at [225, 417] on button "31" at bounding box center [222, 420] width 19 height 19
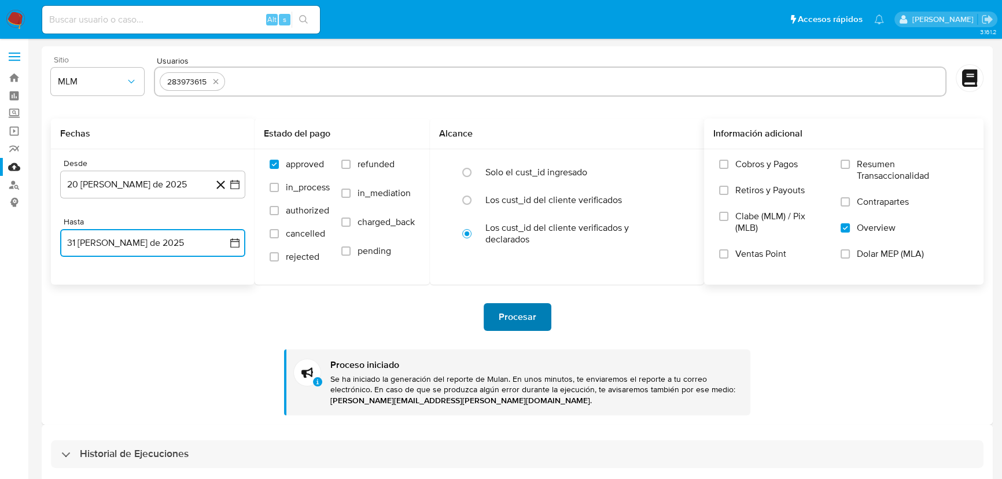
click at [540, 319] on button "Procesar" at bounding box center [517, 317] width 68 height 28
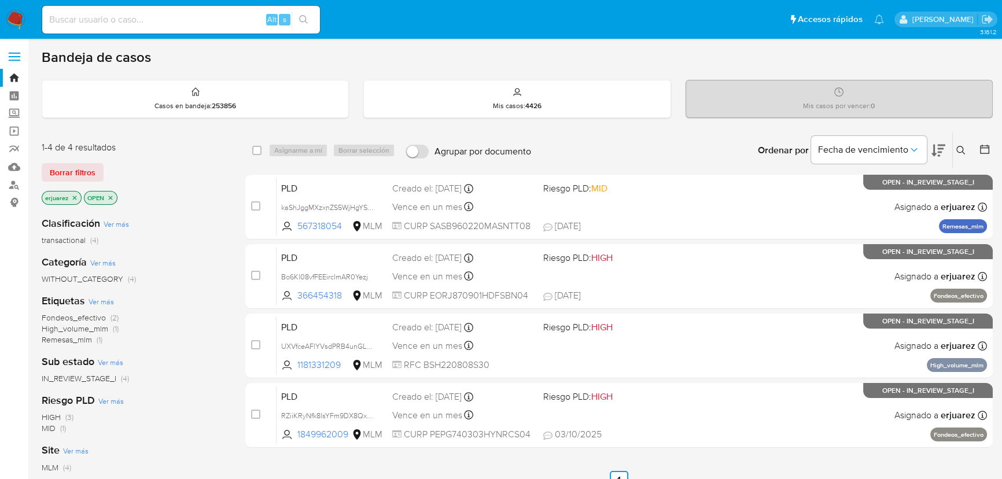
click at [75, 197] on icon "close-filter" at bounding box center [74, 197] width 7 height 7
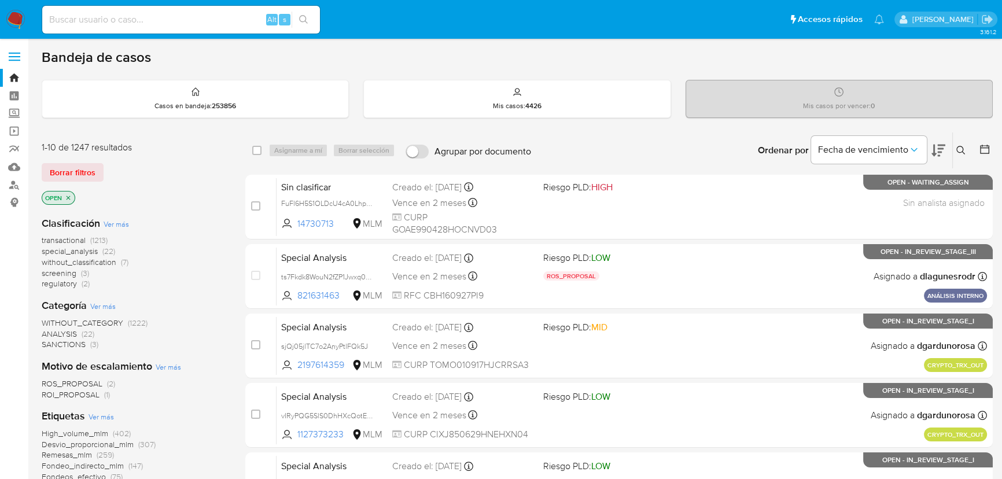
click at [962, 147] on icon at bounding box center [960, 150] width 9 height 9
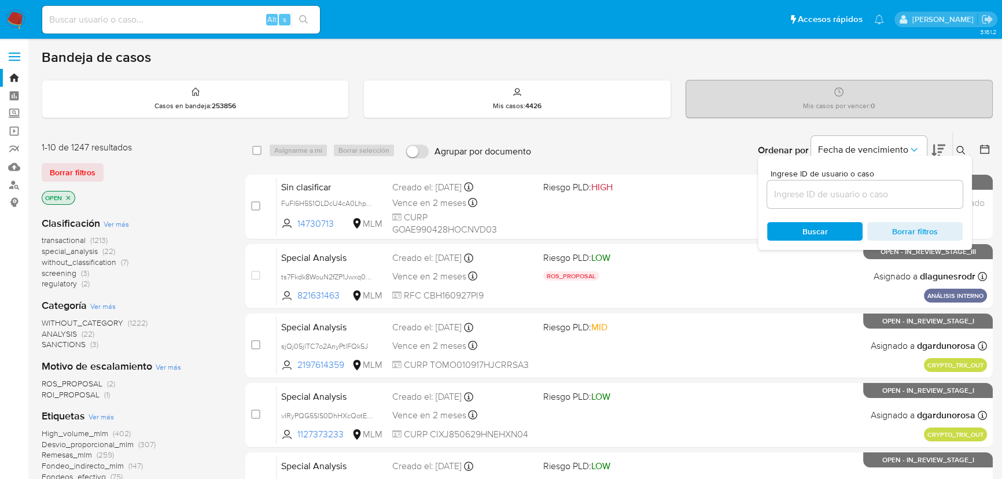
click at [785, 200] on input at bounding box center [864, 194] width 195 height 15
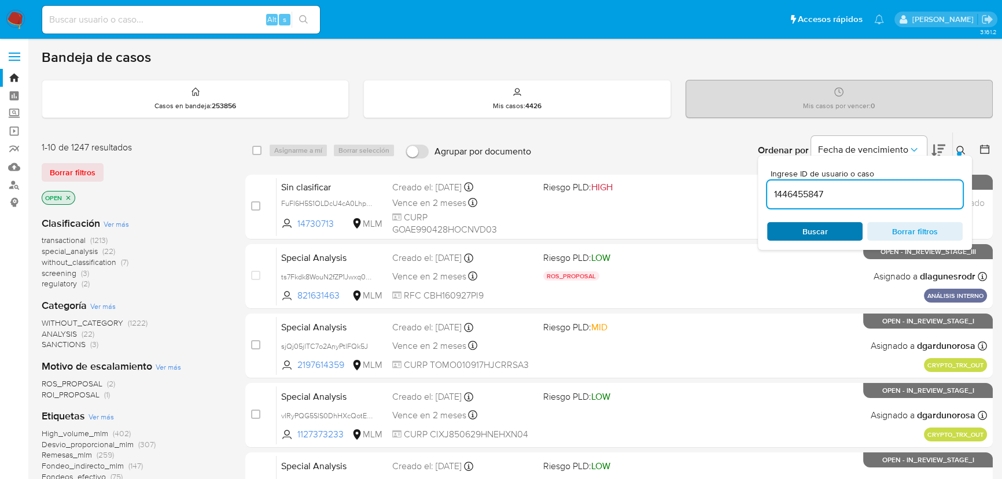
type input "1446455847"
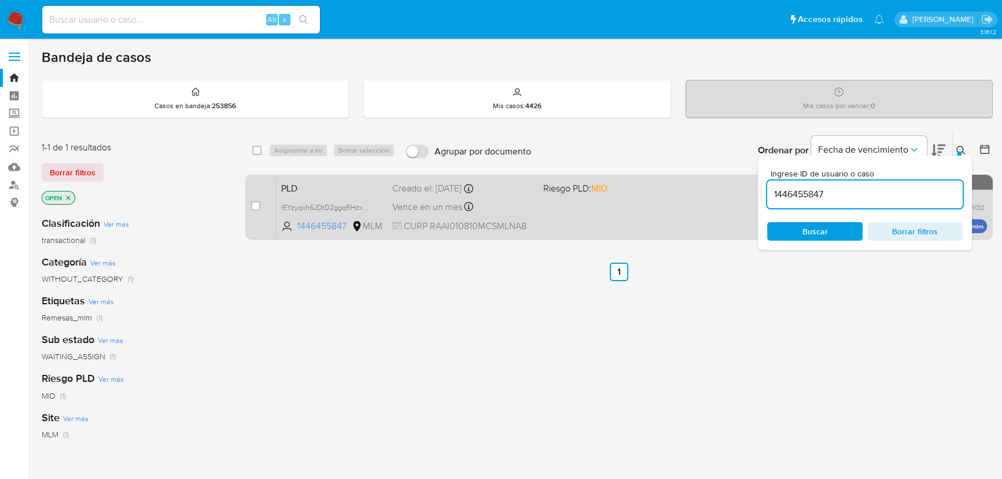
click at [669, 226] on div "PLD lEYzyqxh6JDtD2ggqRHzxNqq 1446455847 MLM Riesgo PLD: MID Creado el: 12/09/20…" at bounding box center [631, 207] width 710 height 58
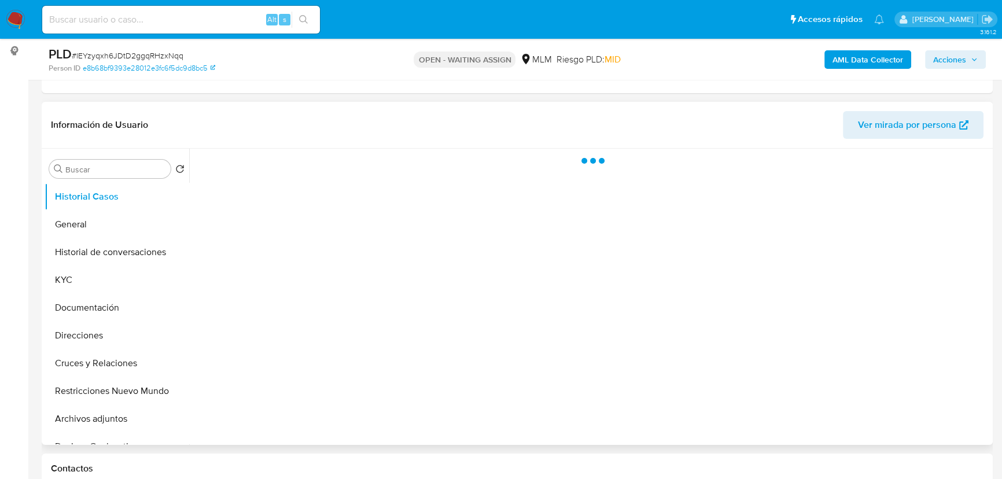
scroll to position [157, 0]
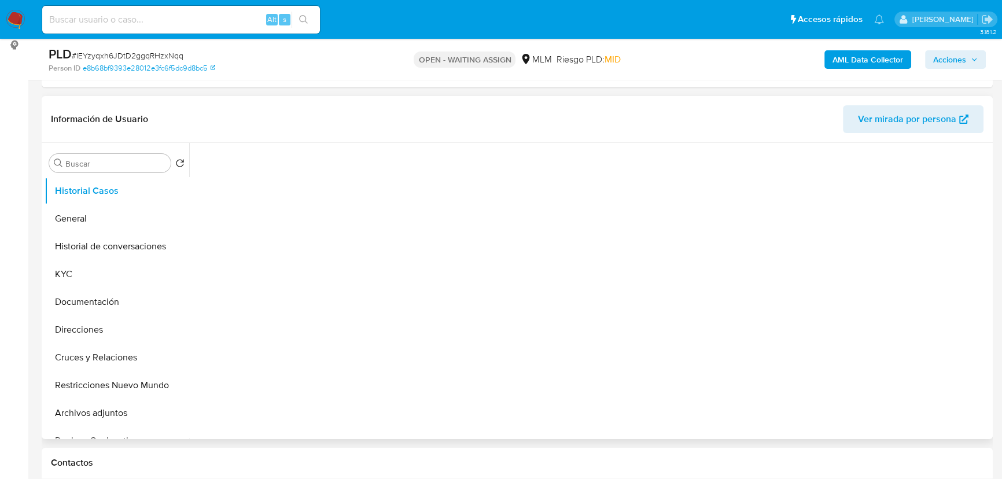
select select "10"
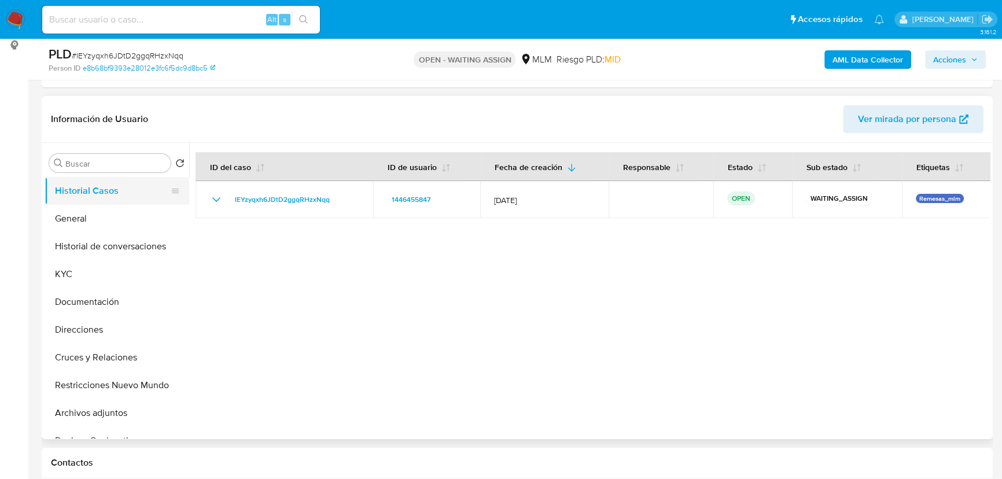
drag, startPoint x: 89, startPoint y: 202, endPoint x: 93, endPoint y: 215, distance: 13.2
click at [90, 204] on ul "Historial Casos General Historial de conversaciones KYC Documentación Direccion…" at bounding box center [117, 307] width 145 height 261
click at [136, 223] on button "General" at bounding box center [112, 219] width 135 height 28
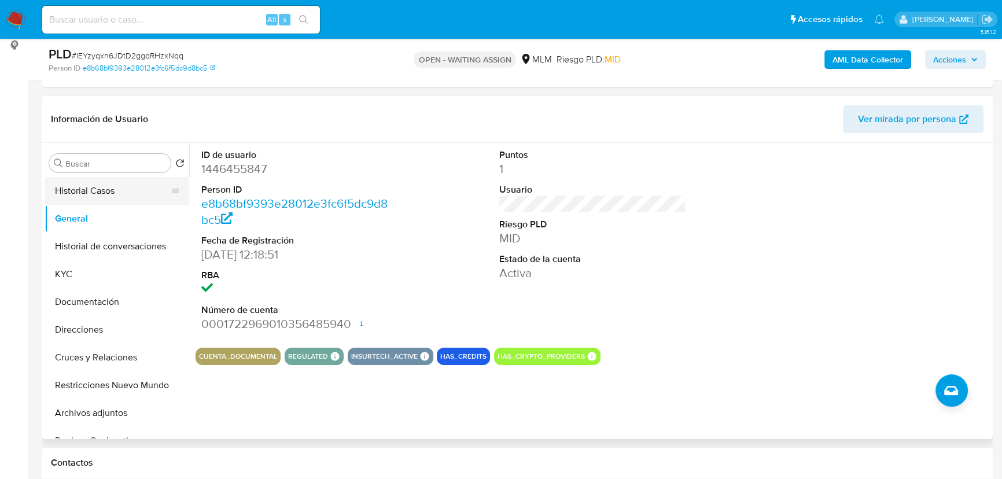
click at [122, 186] on button "Historial Casos" at bounding box center [112, 191] width 135 height 28
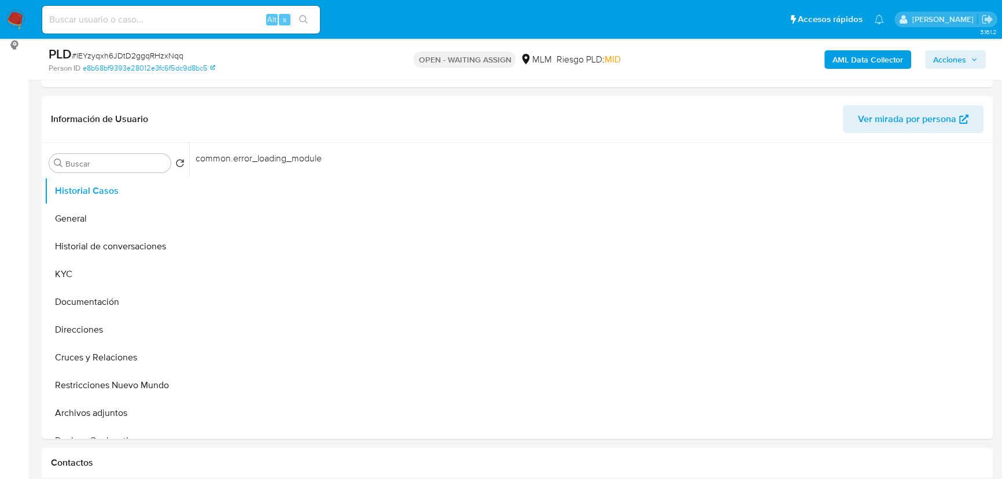
drag, startPoint x: 101, startPoint y: 220, endPoint x: 35, endPoint y: 254, distance: 74.8
click at [94, 221] on button "General" at bounding box center [117, 219] width 145 height 28
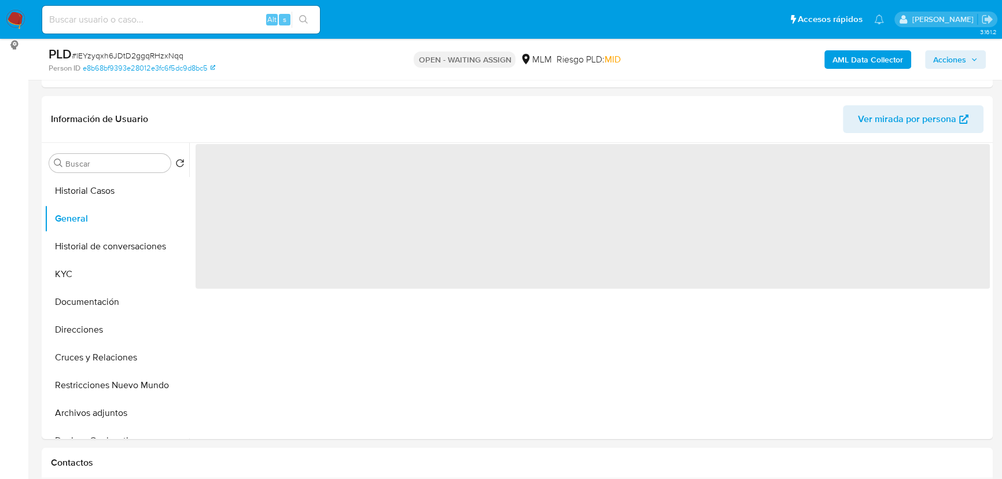
click at [22, 14] on img at bounding box center [16, 20] width 20 height 20
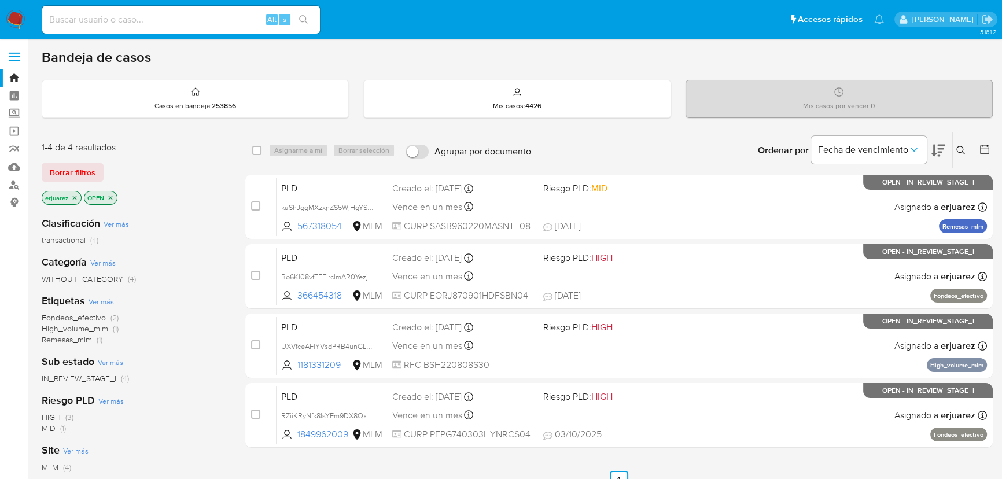
click at [214, 16] on input at bounding box center [181, 19] width 278 height 15
paste input "1446455847"
type input "1446455847"
click at [307, 23] on icon "search-icon" at bounding box center [303, 19] width 9 height 9
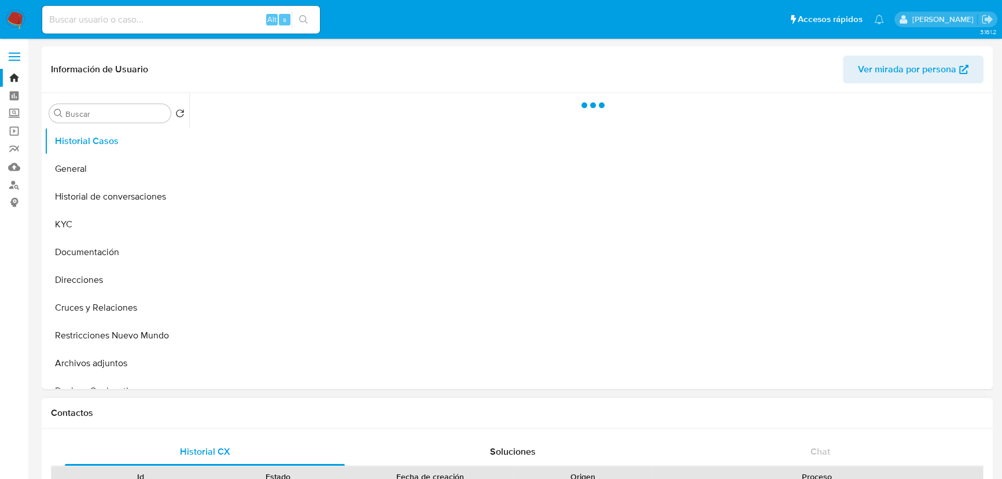
select select "10"
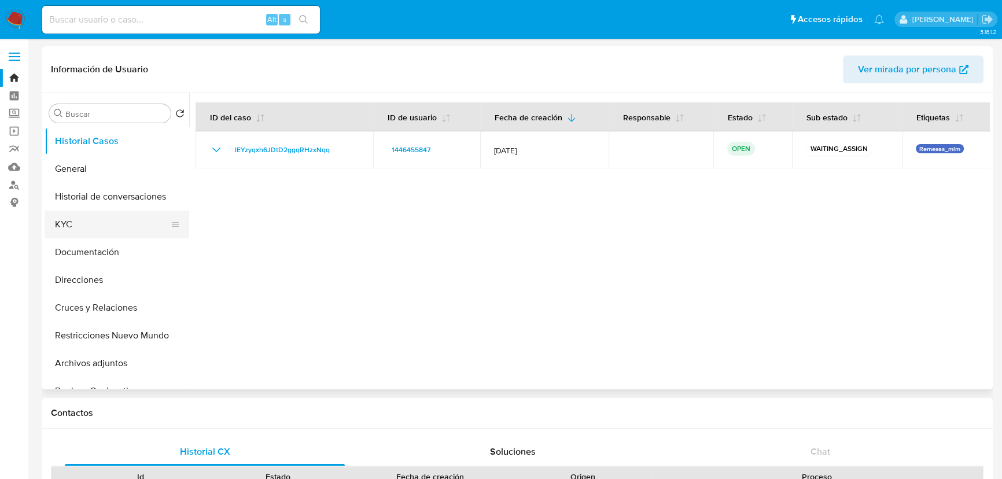
click at [86, 216] on button "KYC" at bounding box center [112, 225] width 135 height 28
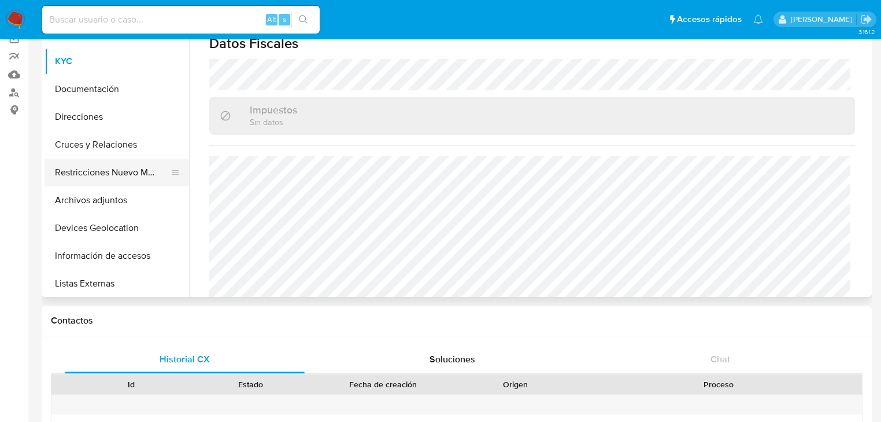
scroll to position [139, 0]
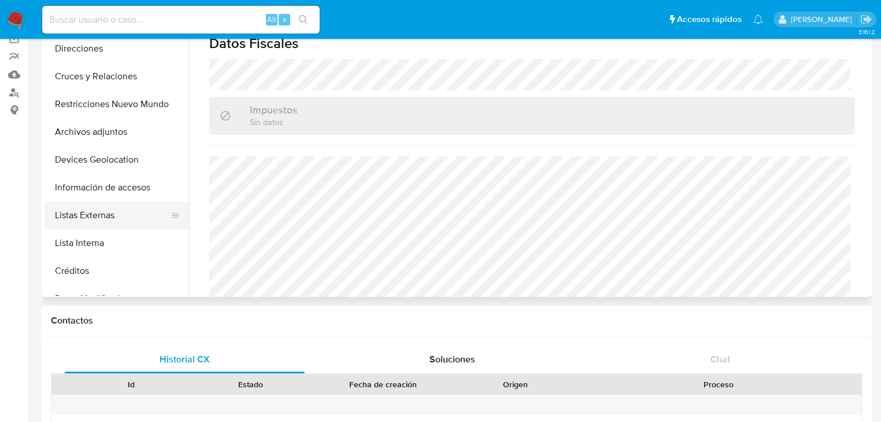
click at [113, 215] on button "Listas Externas" at bounding box center [112, 215] width 135 height 28
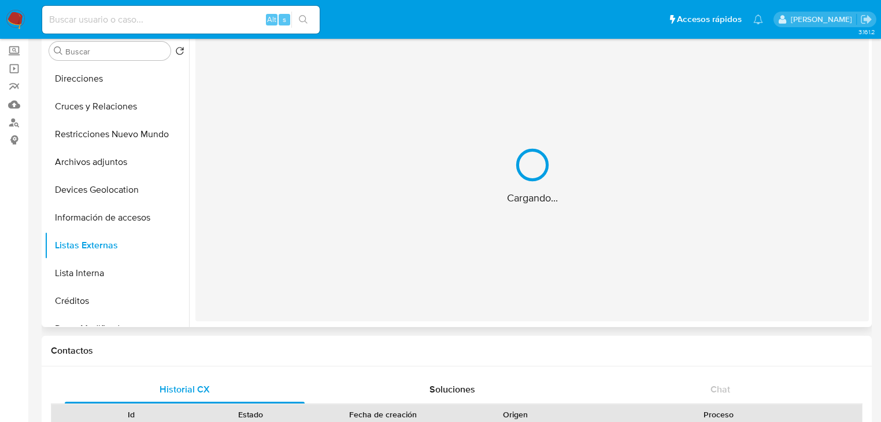
scroll to position [46, 0]
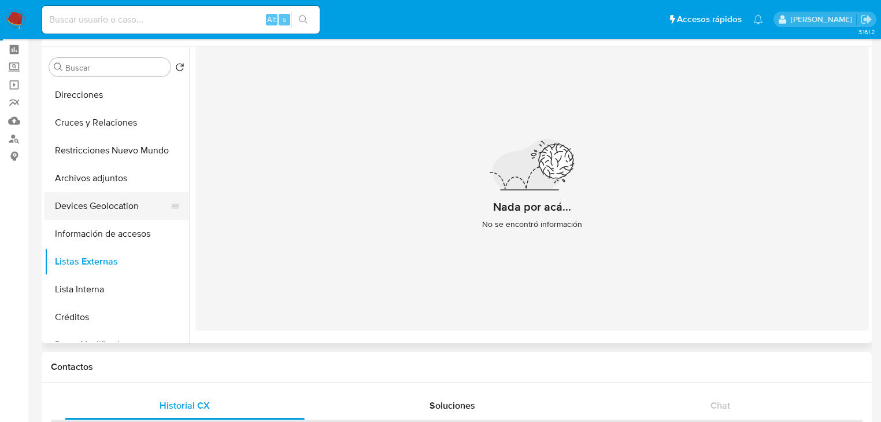
click at [106, 201] on button "Devices Geolocation" at bounding box center [112, 206] width 135 height 28
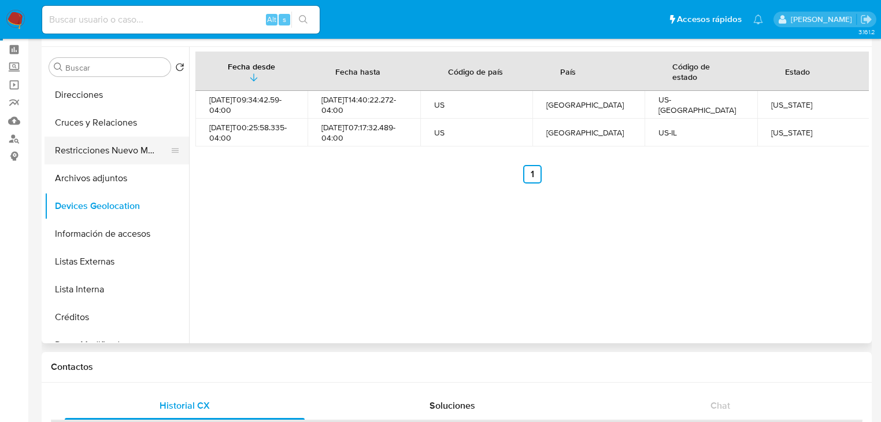
scroll to position [0, 0]
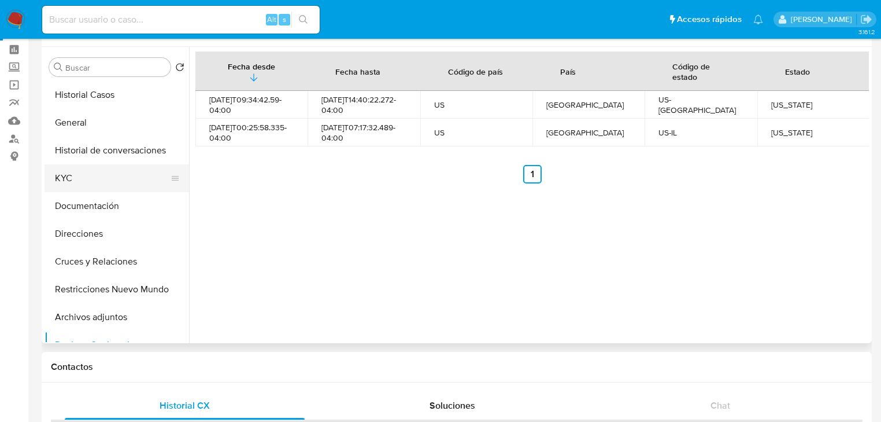
click at [83, 172] on button "KYC" at bounding box center [112, 178] width 135 height 28
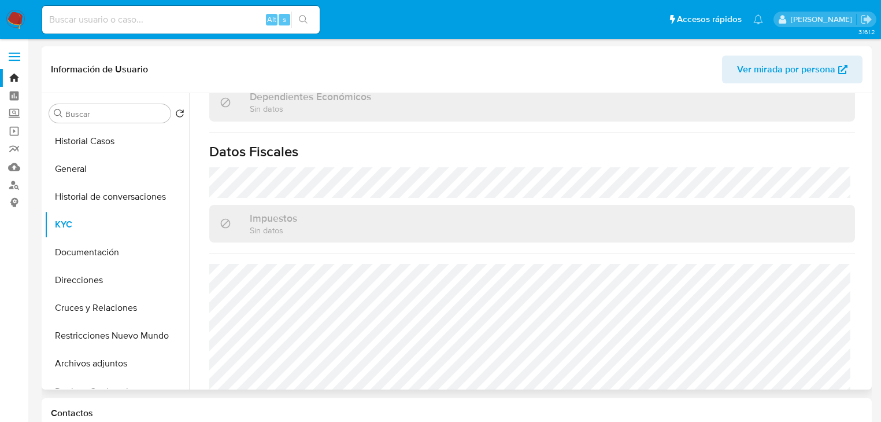
scroll to position [692, 0]
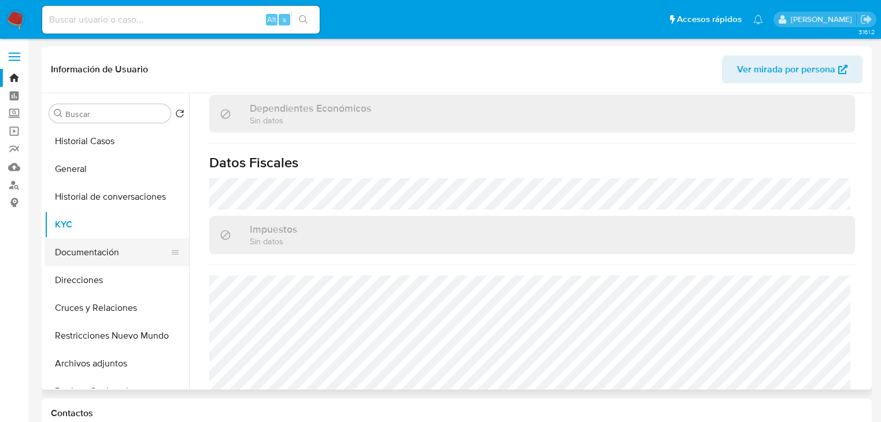
click at [122, 247] on button "Documentación" at bounding box center [112, 252] width 135 height 28
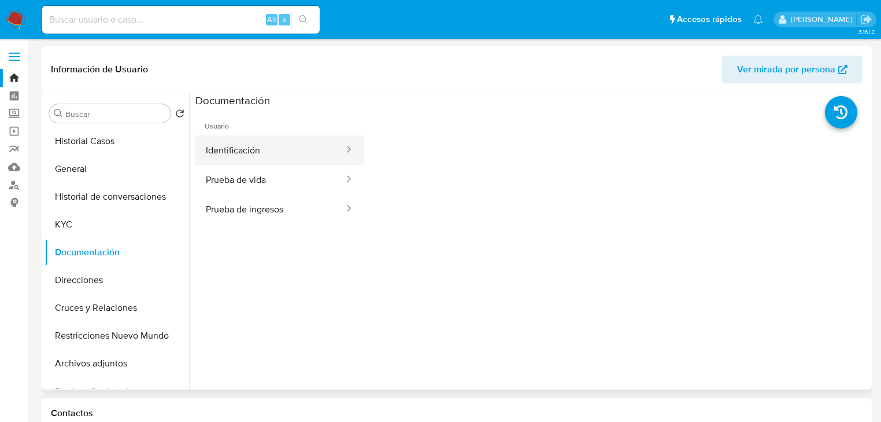
click at [238, 152] on button "Identificación" at bounding box center [270, 149] width 150 height 29
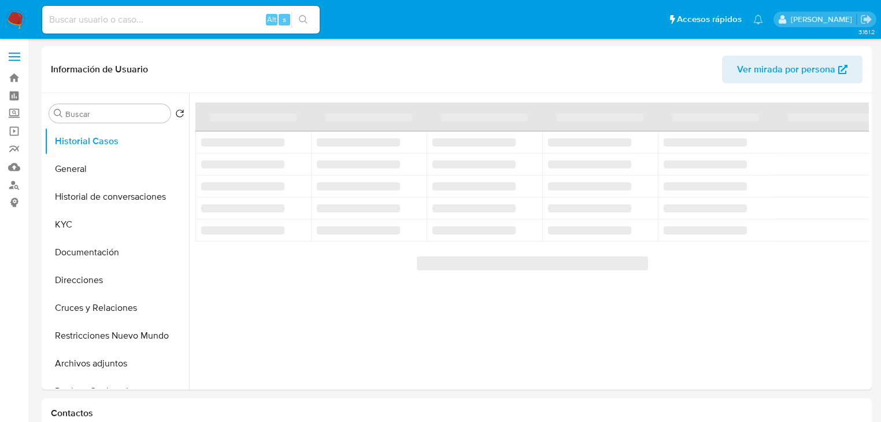
select select "10"
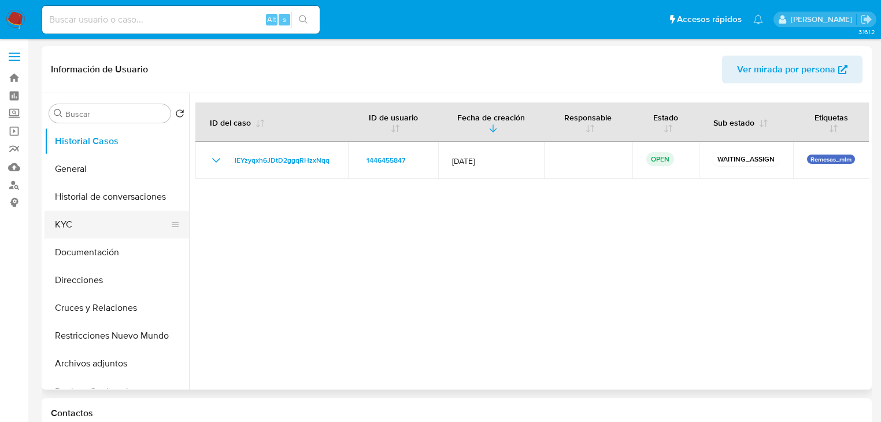
click at [94, 227] on button "KYC" at bounding box center [112, 225] width 135 height 28
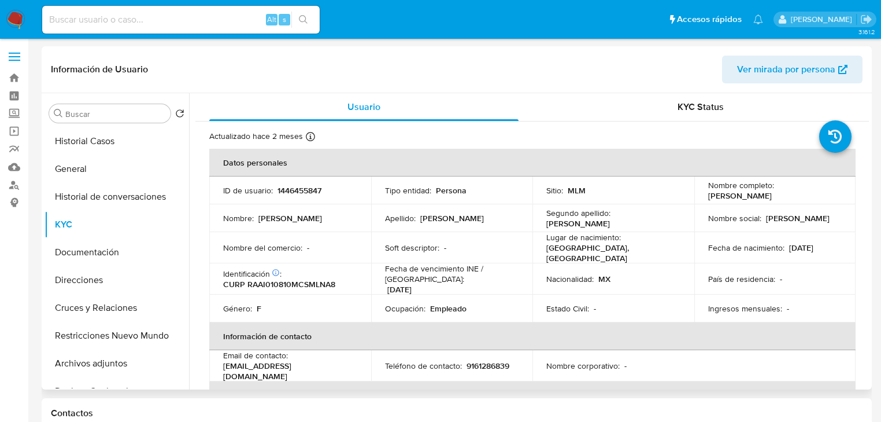
click at [357, 245] on td "Nombre del comercio : -" at bounding box center [290, 247] width 162 height 31
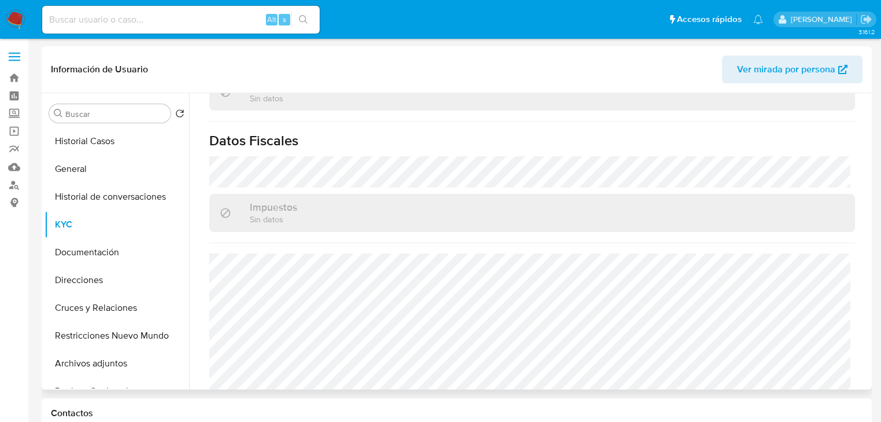
scroll to position [719, 0]
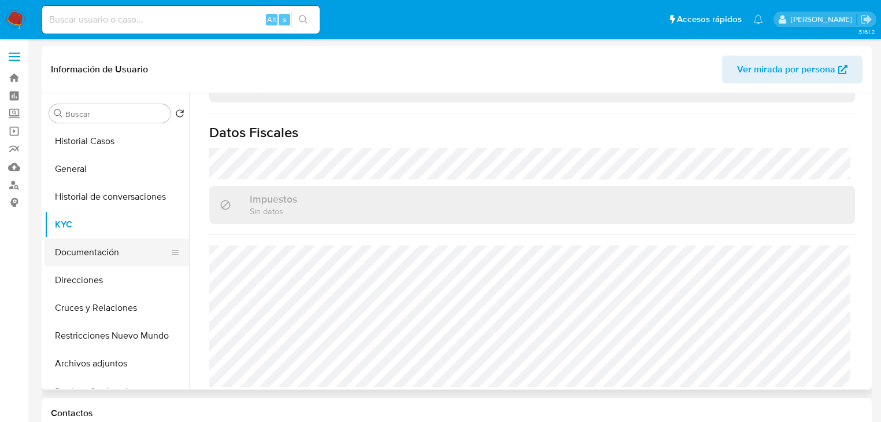
click at [106, 254] on button "Documentación" at bounding box center [112, 252] width 135 height 28
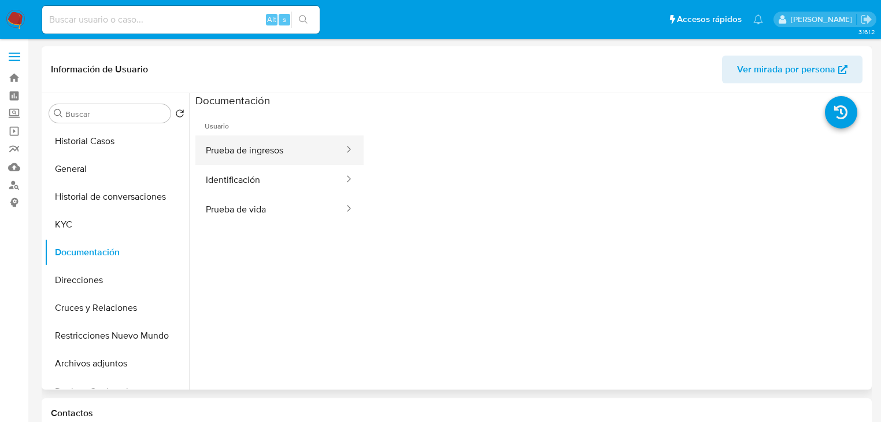
click at [283, 146] on button "Prueba de ingresos" at bounding box center [270, 149] width 150 height 29
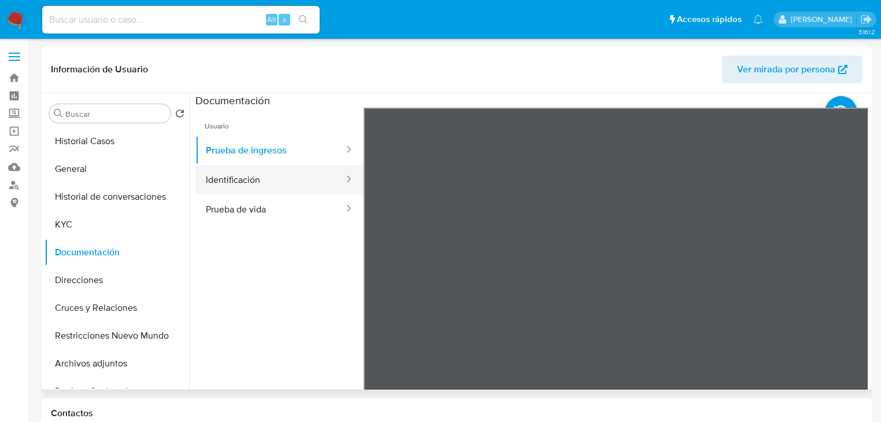
click at [304, 180] on button "Identificación" at bounding box center [270, 179] width 150 height 29
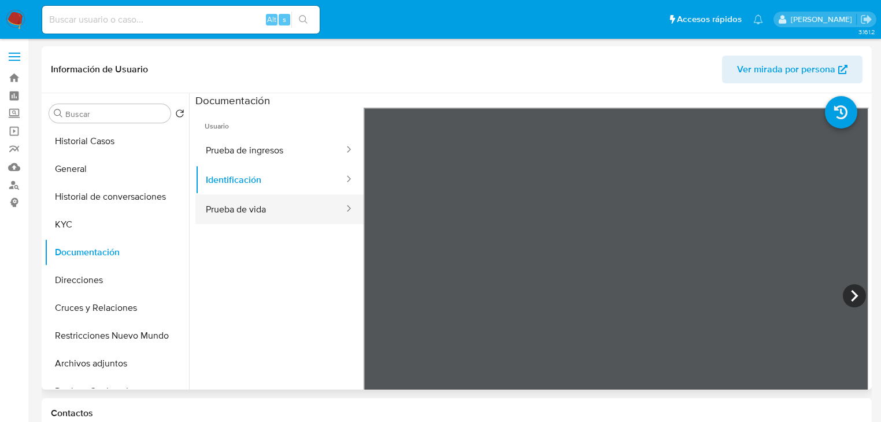
click at [272, 204] on button "Prueba de vida" at bounding box center [270, 208] width 150 height 29
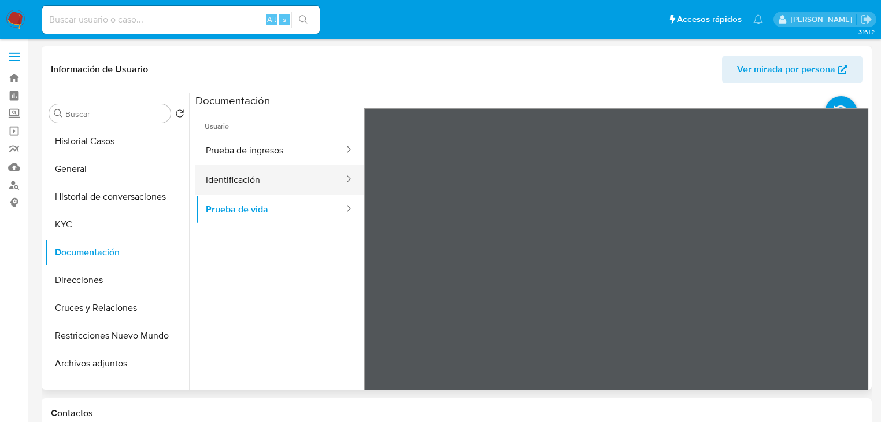
click at [249, 185] on button "Identificación" at bounding box center [270, 179] width 150 height 29
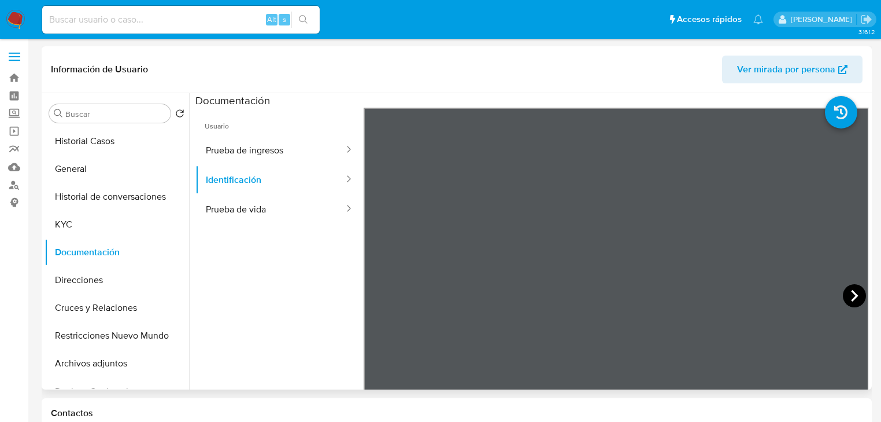
click at [851, 290] on icon at bounding box center [854, 296] width 7 height 12
click at [254, 175] on button "Identificación" at bounding box center [270, 179] width 150 height 29
click at [266, 207] on button "Prueba de vida" at bounding box center [270, 208] width 150 height 29
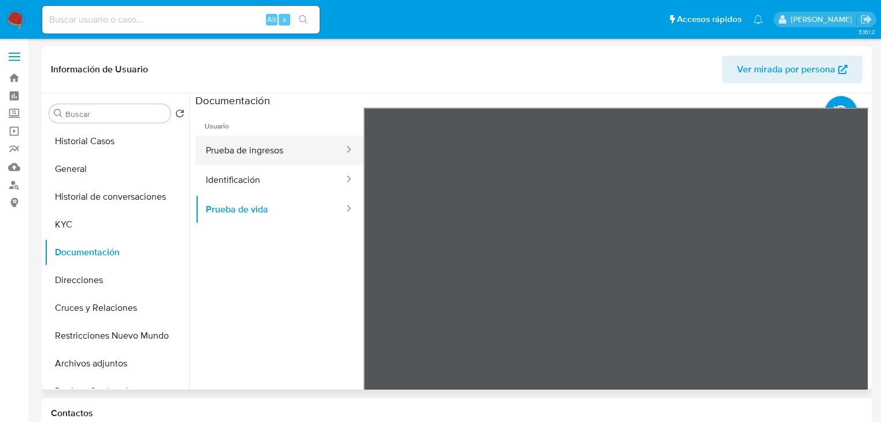
click at [266, 153] on button "Prueba de ingresos" at bounding box center [270, 149] width 150 height 29
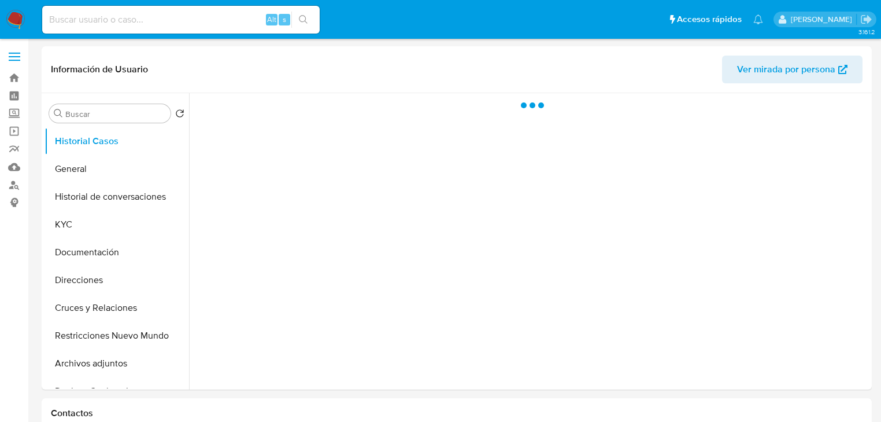
select select "10"
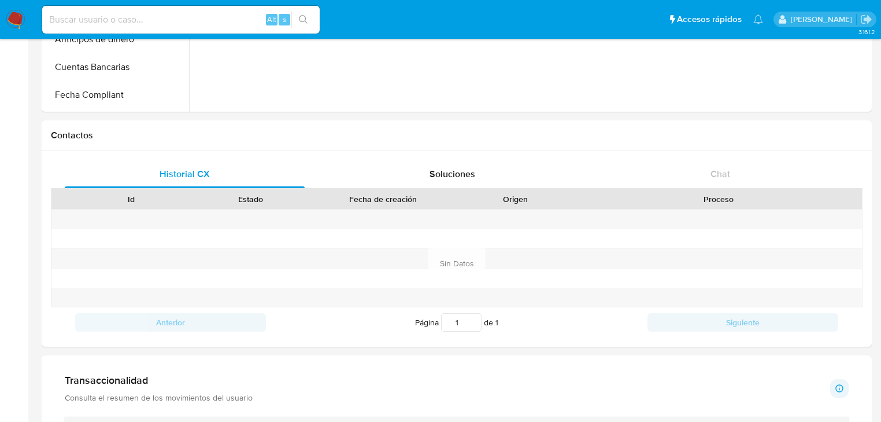
scroll to position [601, 0]
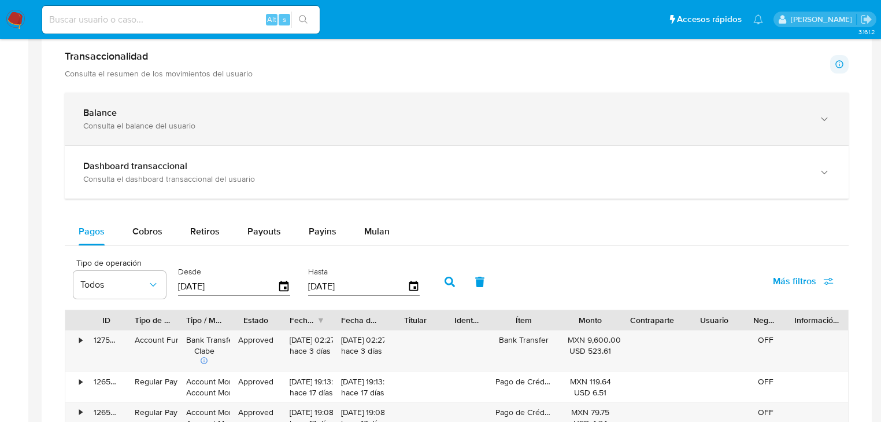
click at [121, 118] on div "Balance" at bounding box center [445, 113] width 724 height 12
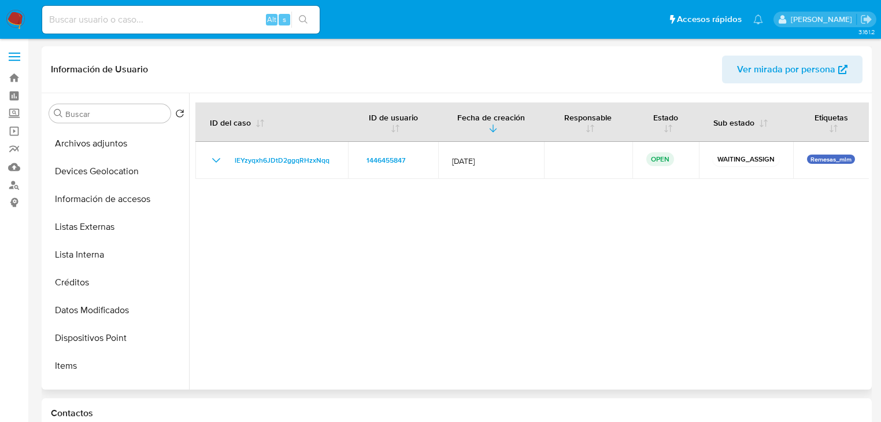
scroll to position [173, 0]
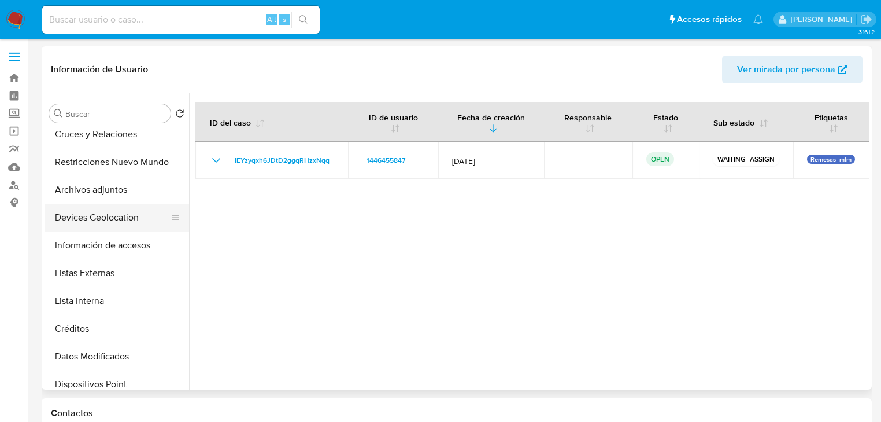
click at [121, 227] on button "Devices Geolocation" at bounding box center [112, 218] width 135 height 28
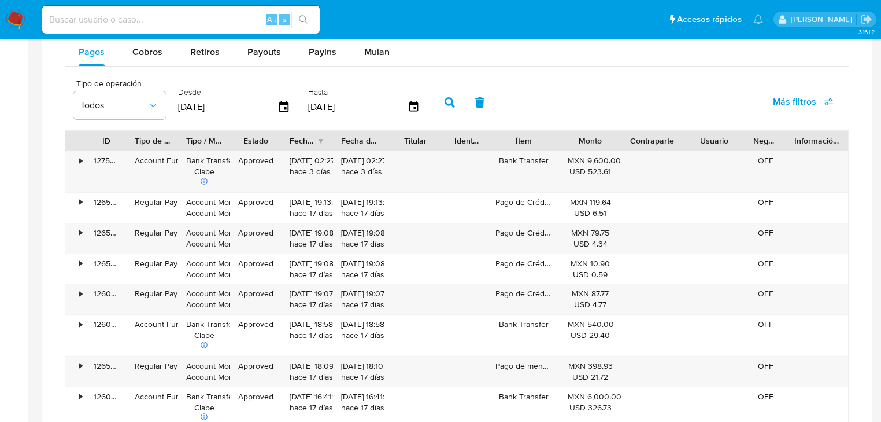
scroll to position [1110, 0]
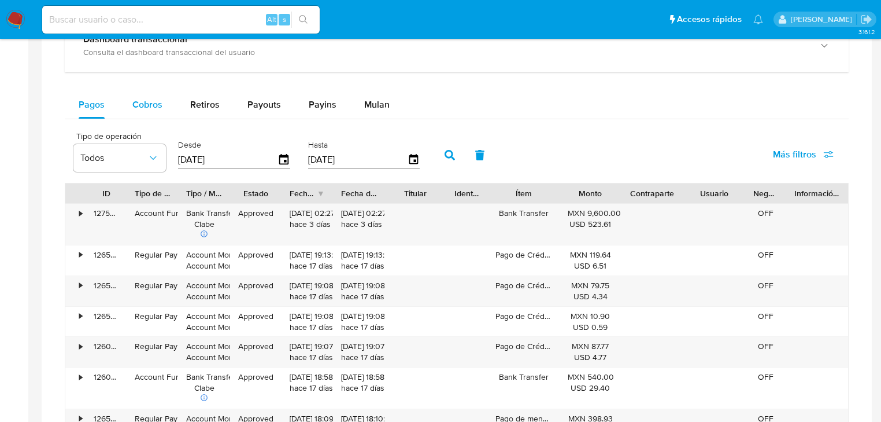
click at [136, 111] on span "Cobros" at bounding box center [147, 104] width 30 height 13
select select "10"
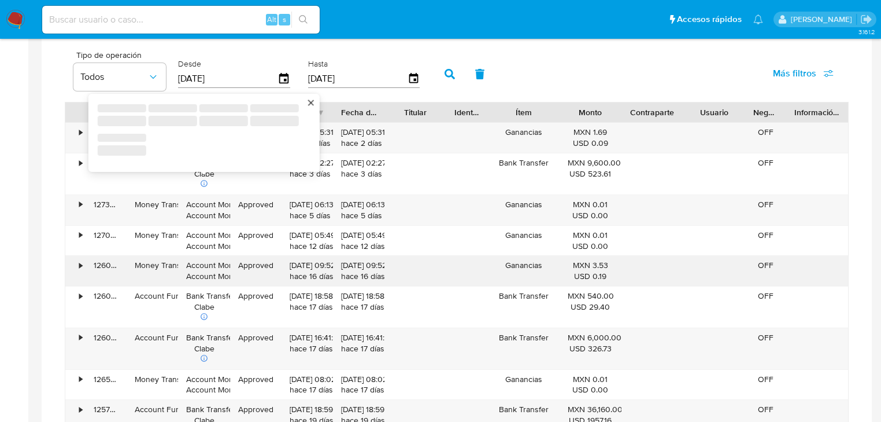
scroll to position [1249, 0]
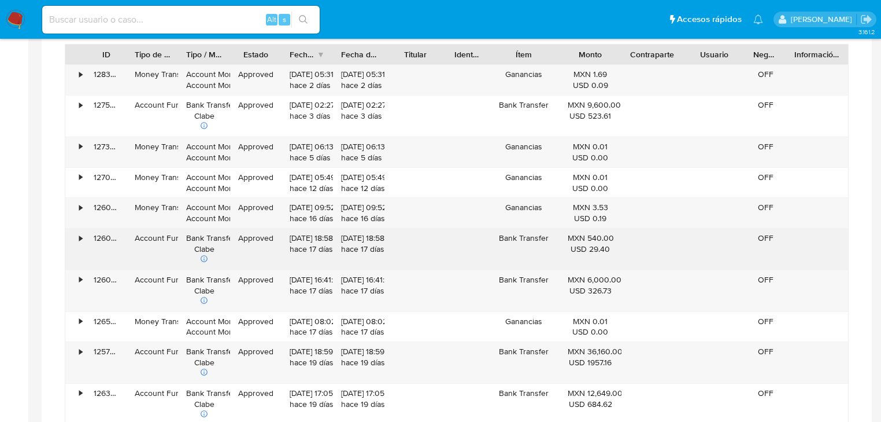
click at [203, 259] on icon at bounding box center [204, 258] width 8 height 8
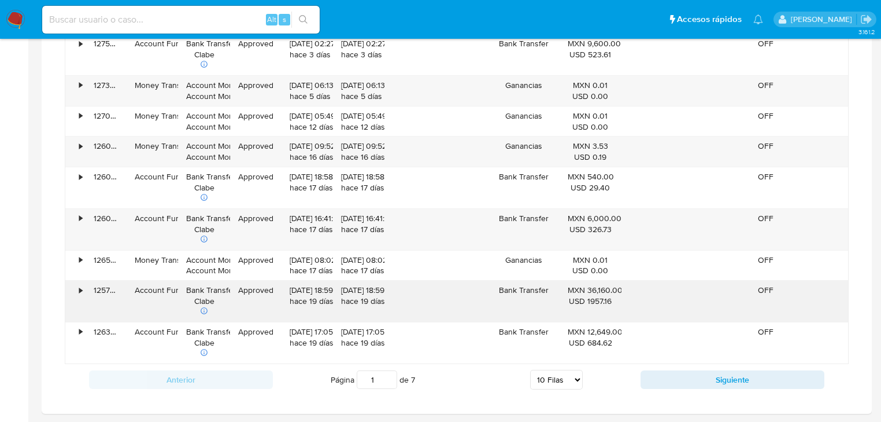
scroll to position [1342, 0]
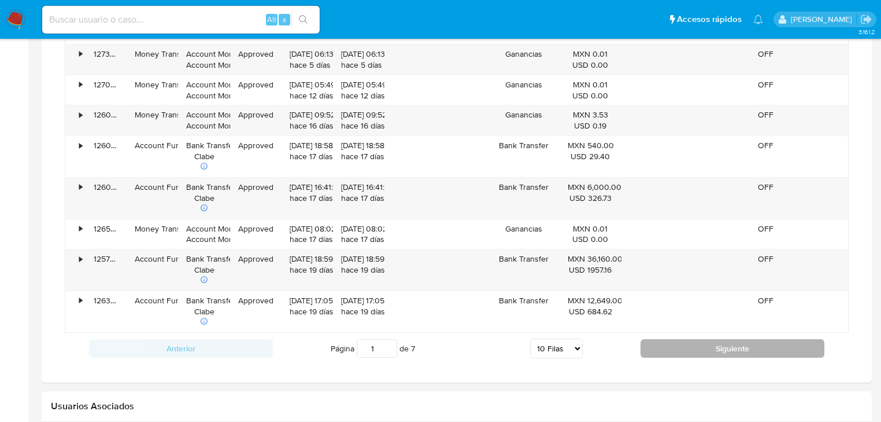
click at [694, 347] on button "Siguiente" at bounding box center [733, 348] width 184 height 19
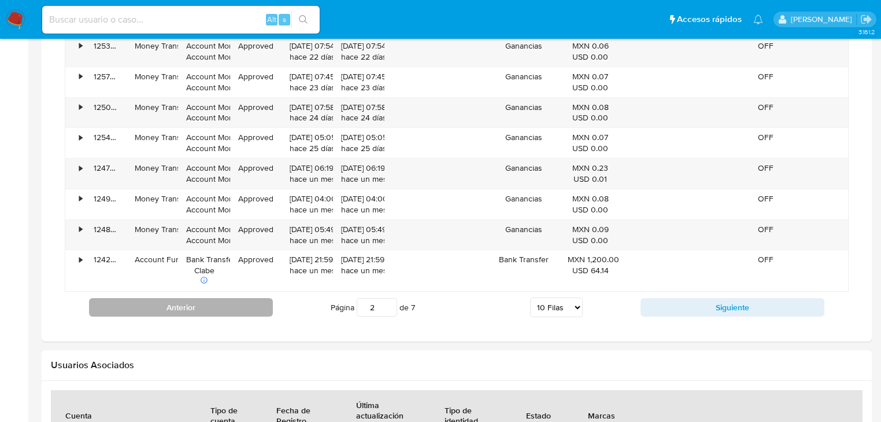
scroll to position [1434, 0]
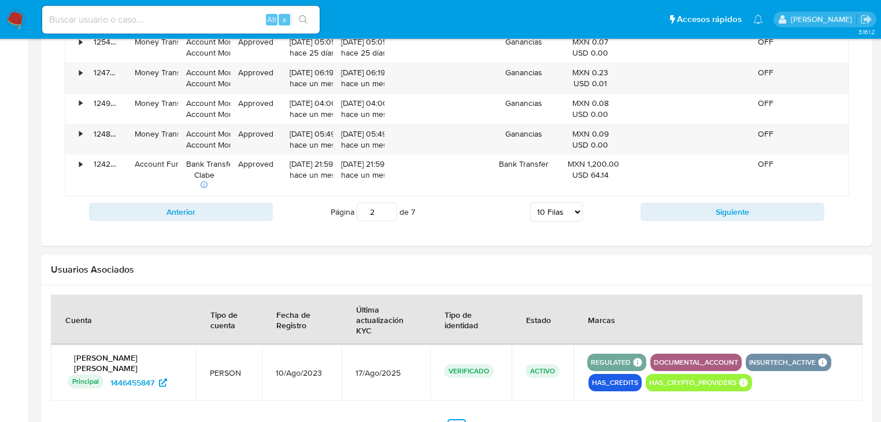
drag, startPoint x: 702, startPoint y: 210, endPoint x: 327, endPoint y: 149, distance: 380.2
click at [700, 212] on button "Siguiente" at bounding box center [733, 211] width 184 height 19
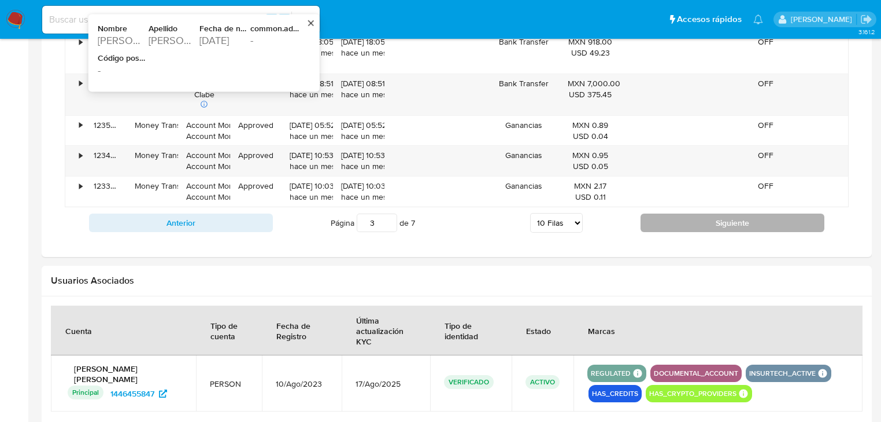
click at [682, 227] on button "Siguiente" at bounding box center [733, 222] width 184 height 19
type input "4"
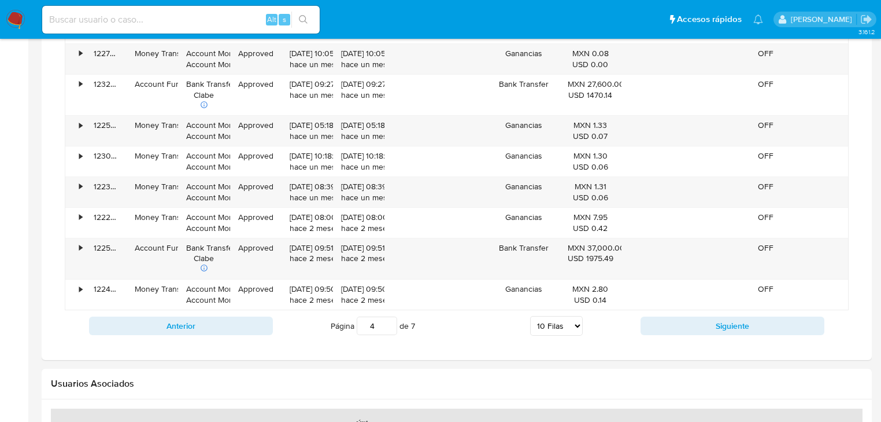
scroll to position [1164, 0]
